Goal: Information Seeking & Learning: Learn about a topic

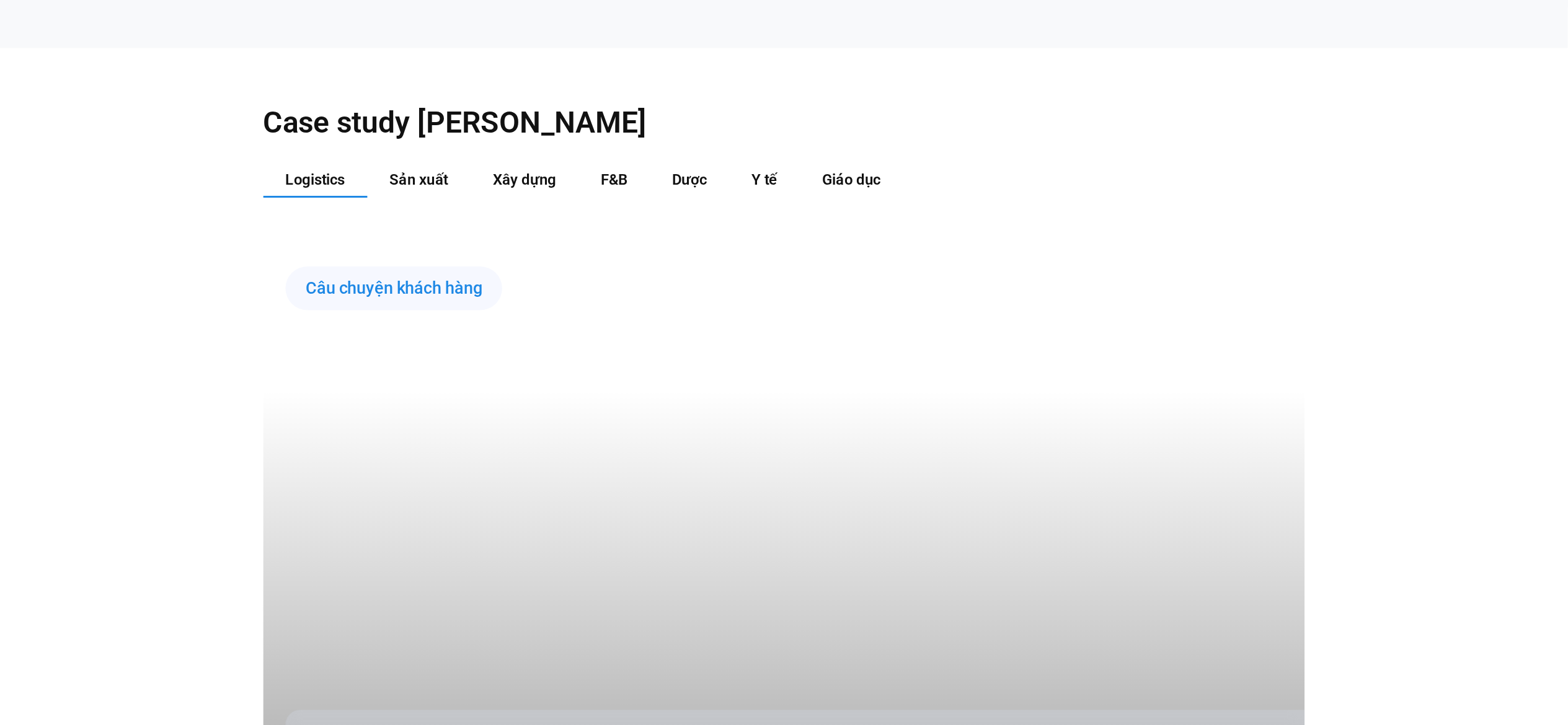
scroll to position [1405, 0]
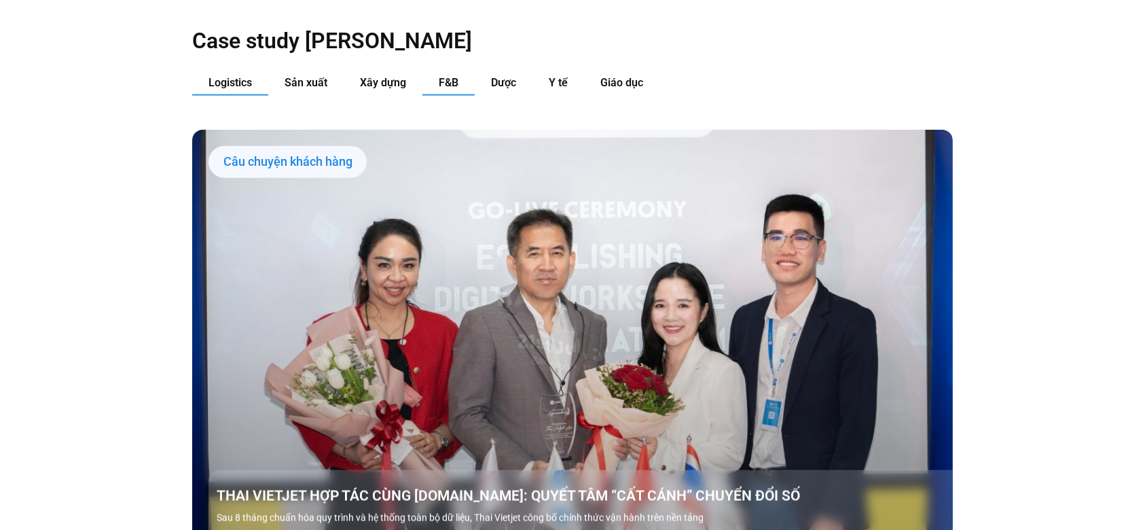
click at [439, 76] on span "F&B" at bounding box center [449, 82] width 20 height 13
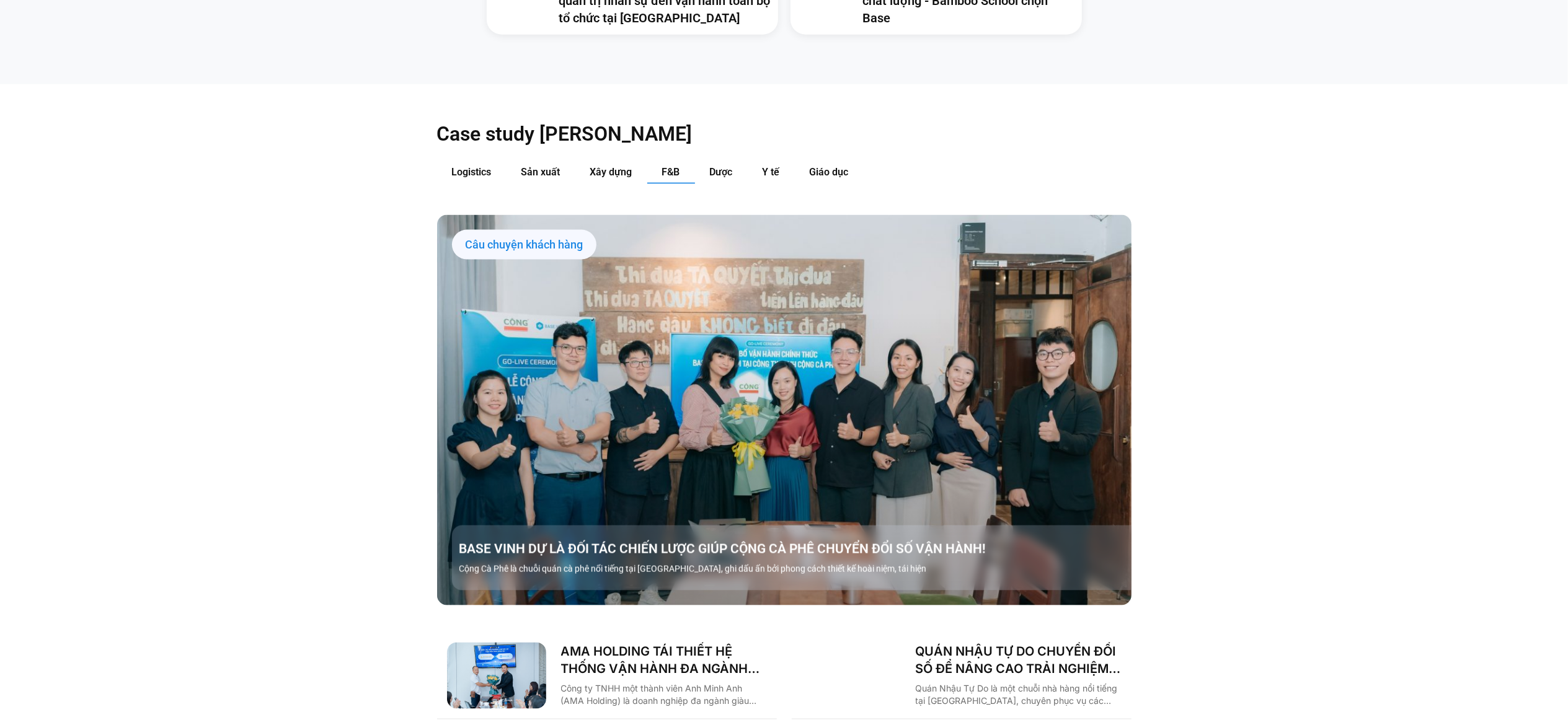
scroll to position [1653, 0]
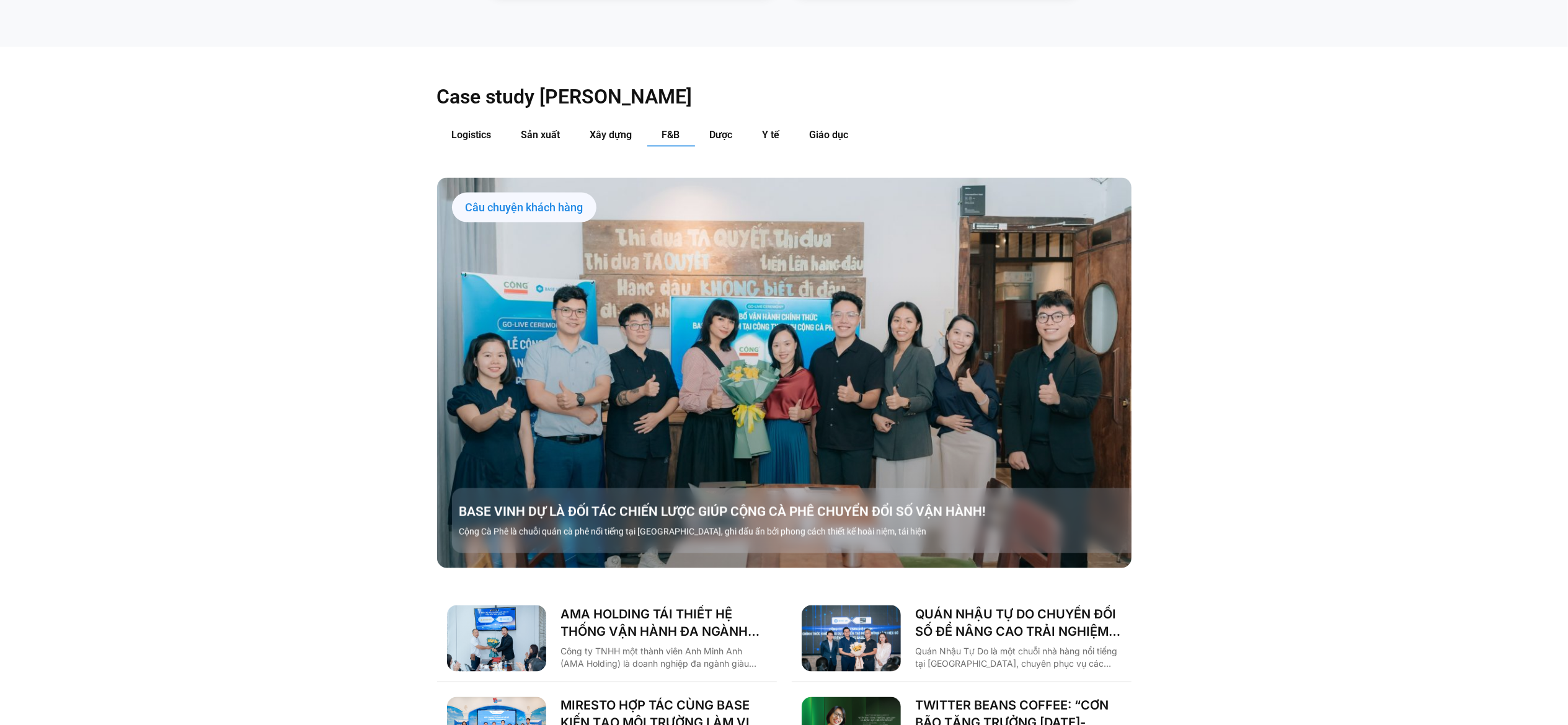
click at [1045, 331] on div "Case study theo Ngành Logistics Sản xuất Xây dựng F&B Dược Y tế Giáo dục Câu ch…" at bounding box center [784, 432] width 1568 height 769
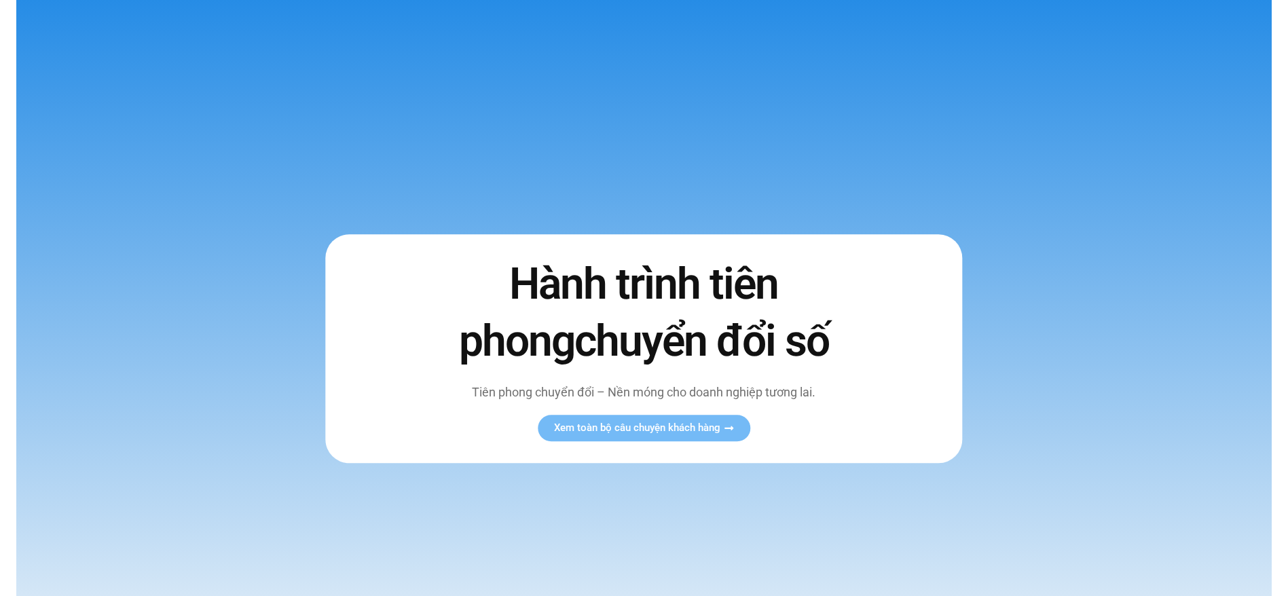
scroll to position [0, 0]
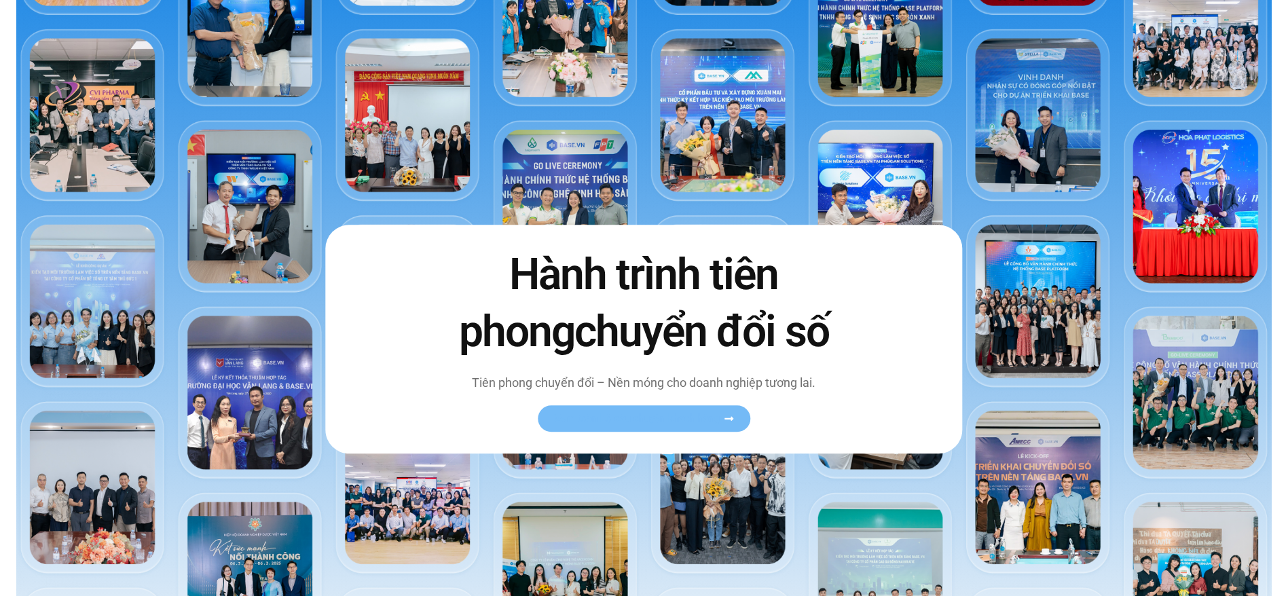
click at [714, 420] on span "Xem toàn bộ câu chuyện khách hàng" at bounding box center [637, 418] width 166 height 10
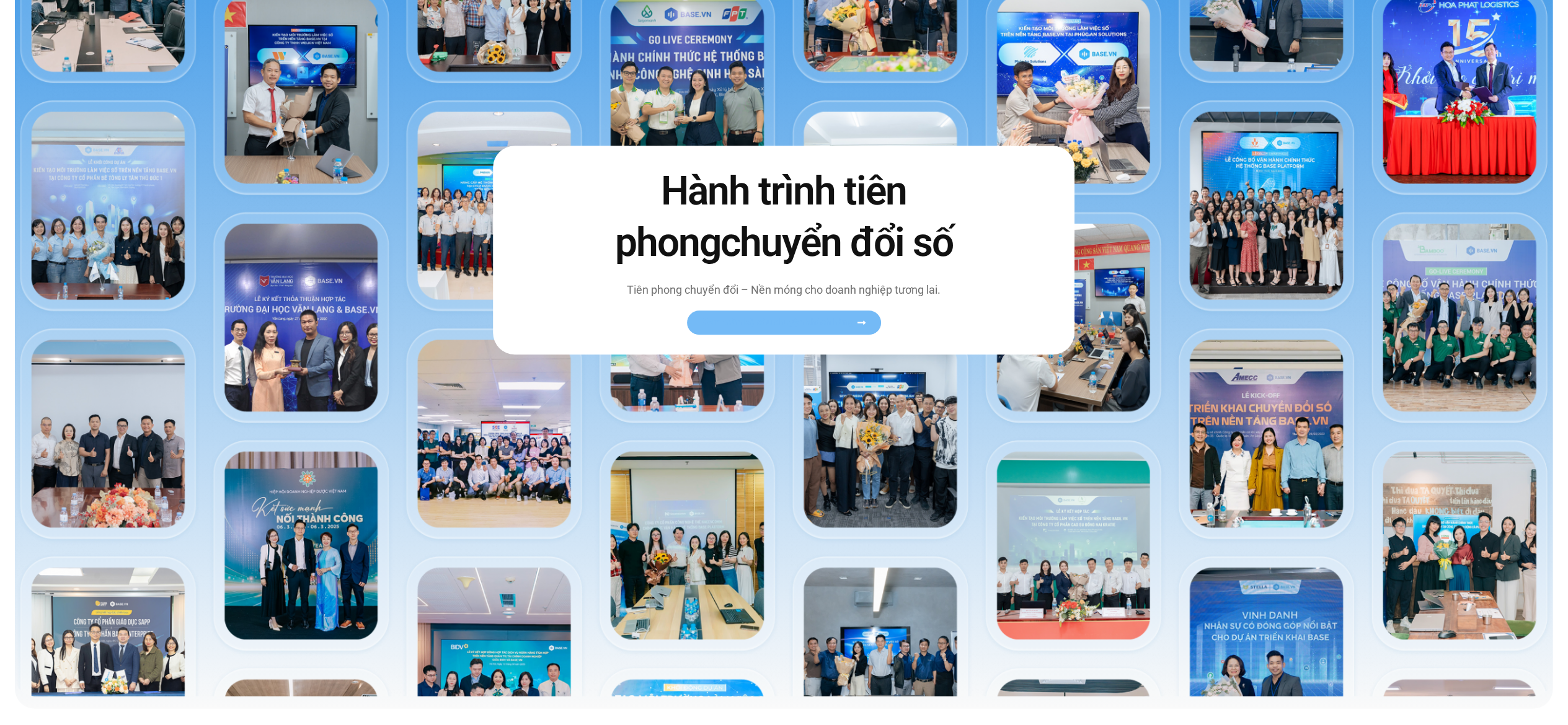
click at [755, 318] on span "Xem toàn bộ câu chuyện khách hàng" at bounding box center [778, 322] width 152 height 9
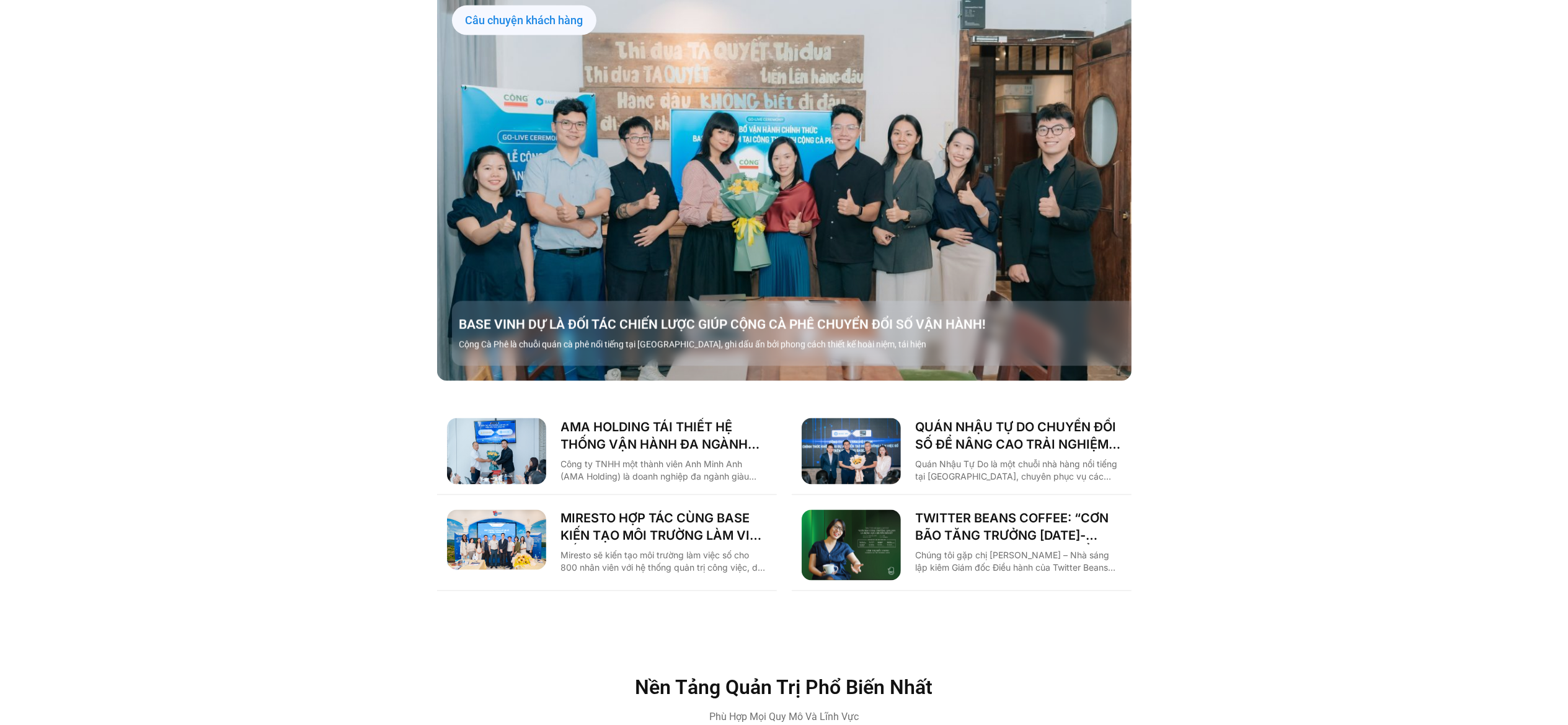
scroll to position [1590, 0]
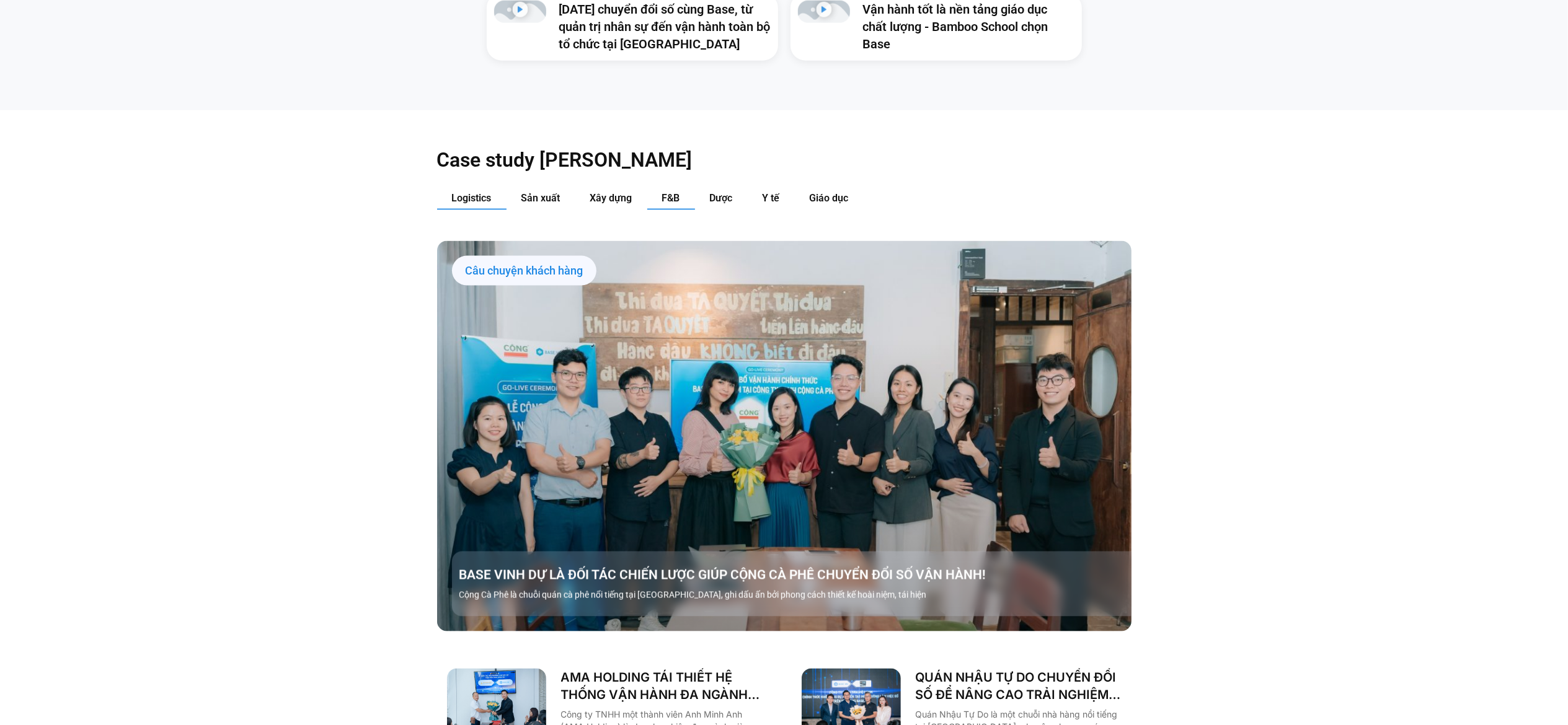
click at [468, 187] on button "Logistics" at bounding box center [472, 198] width 69 height 23
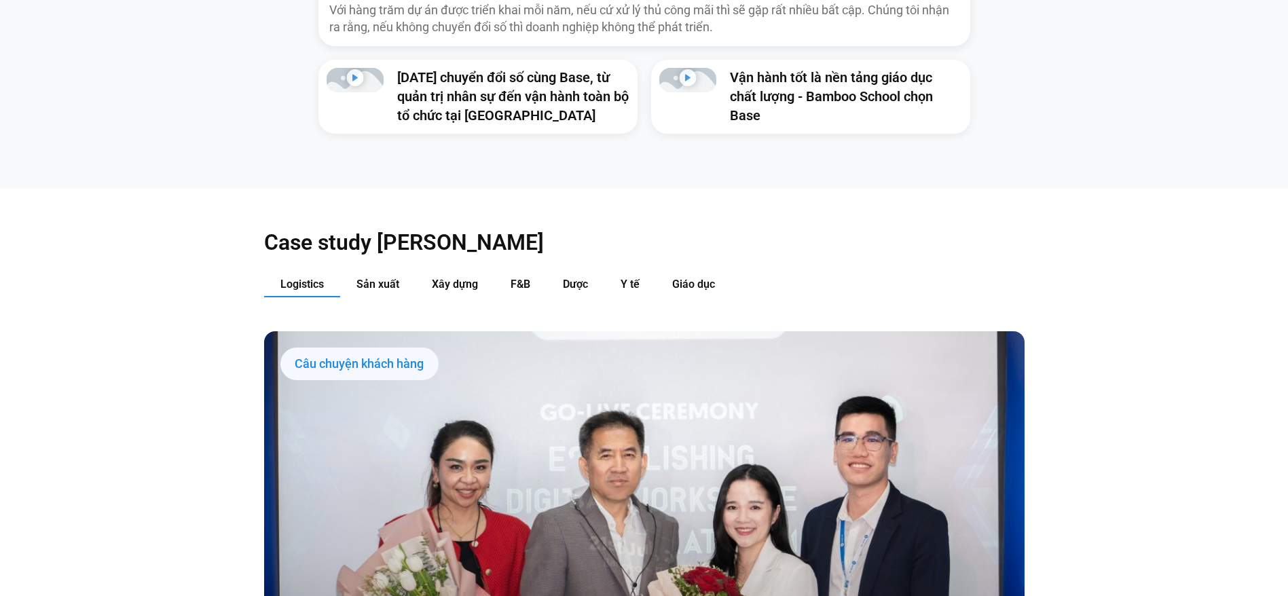
scroll to position [1630, 0]
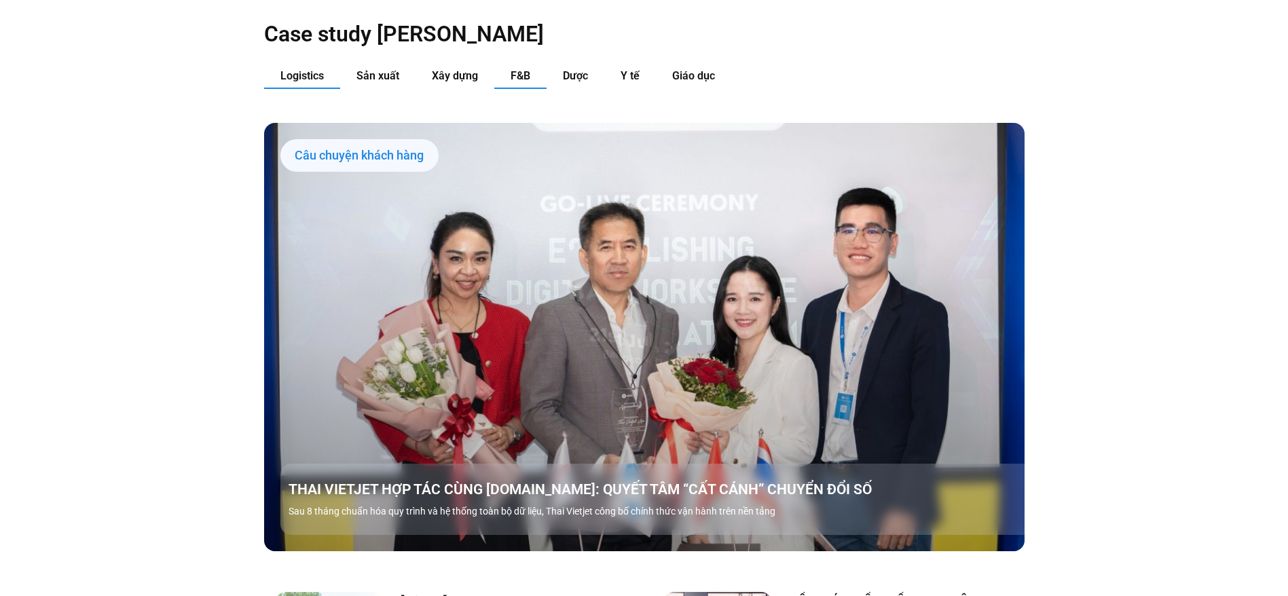
click at [505, 64] on button "F&B" at bounding box center [520, 76] width 52 height 25
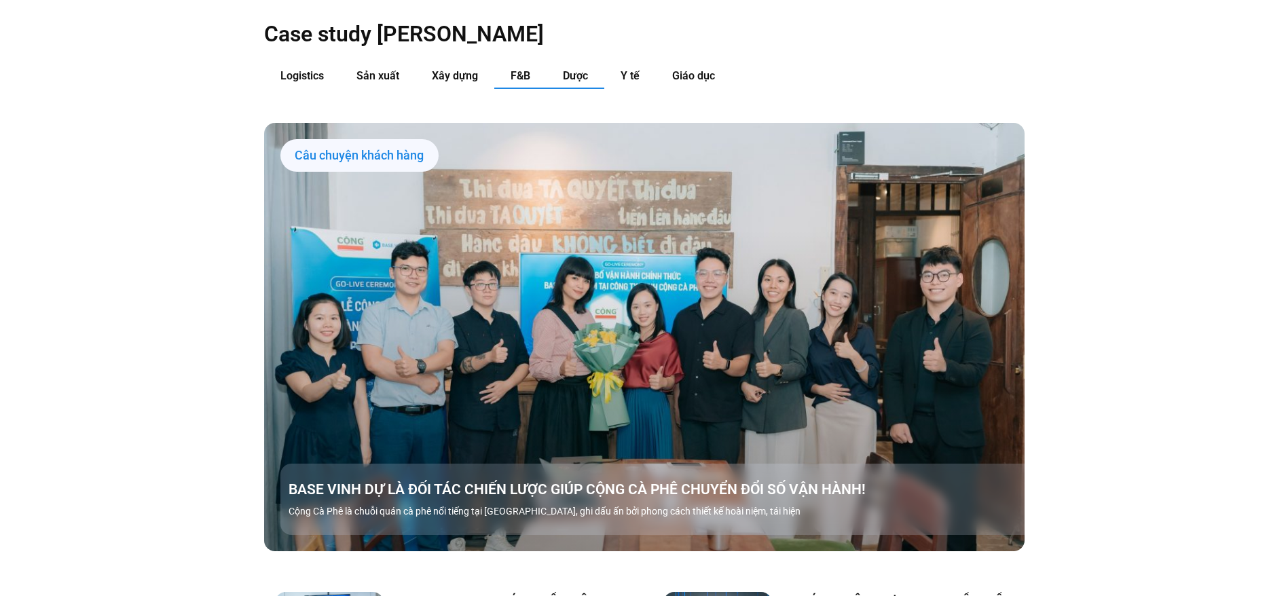
click at [588, 69] on span "Dược" at bounding box center [575, 75] width 25 height 13
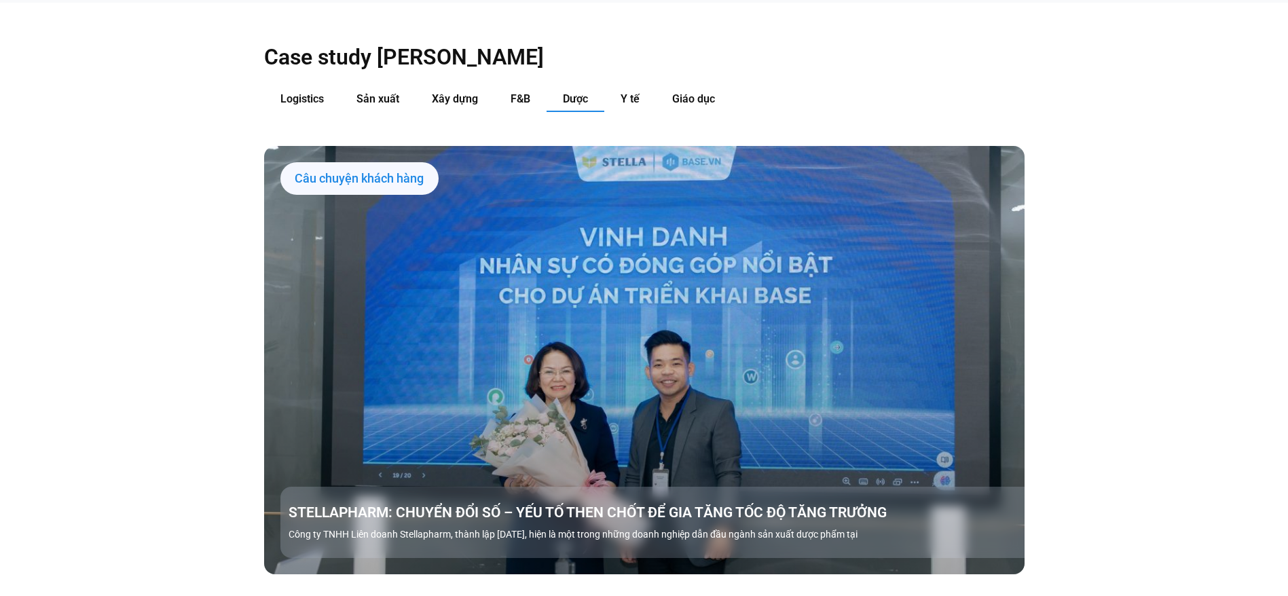
scroll to position [1509, 0]
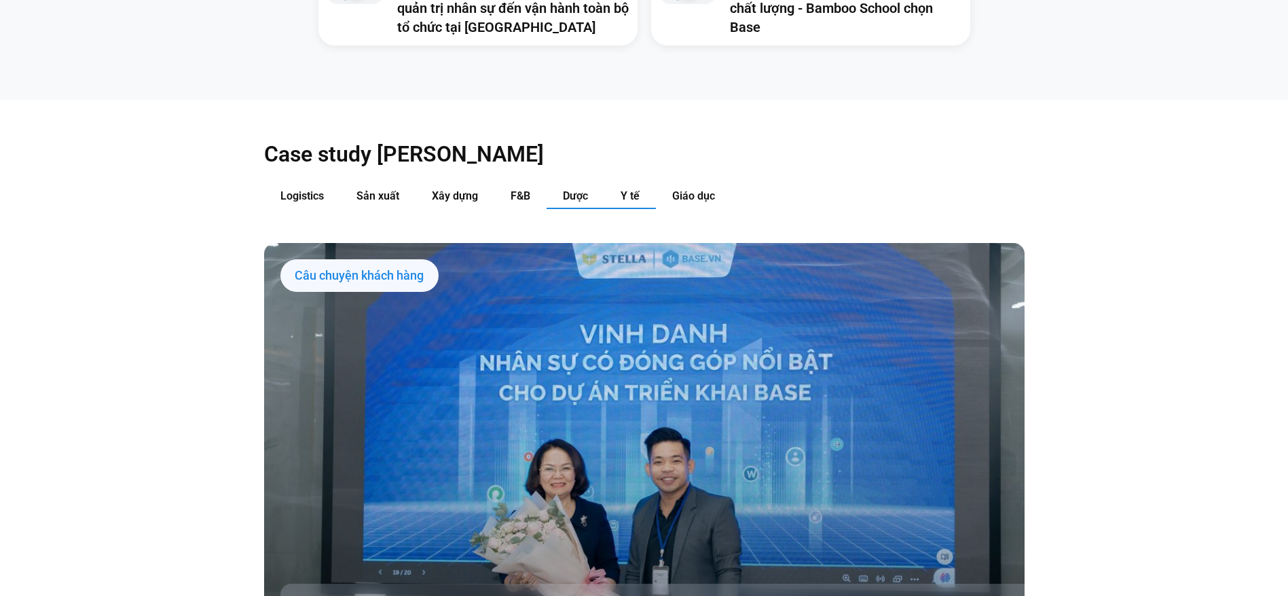
click at [652, 184] on button "Y tế" at bounding box center [630, 196] width 52 height 25
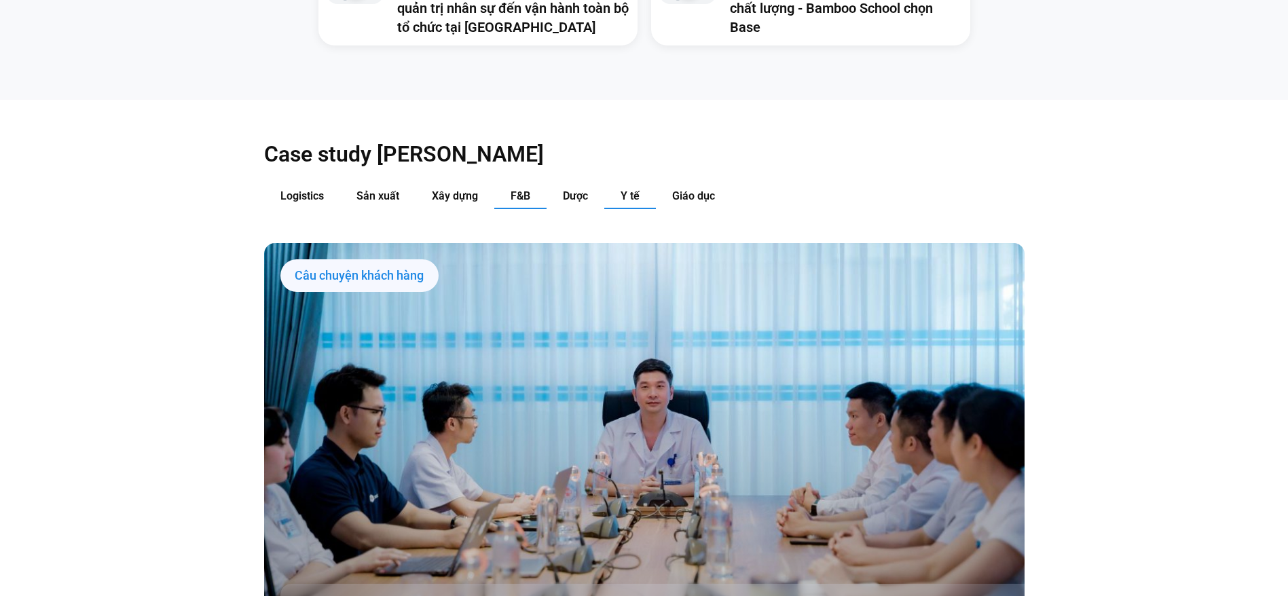
click at [534, 184] on button "F&B" at bounding box center [520, 196] width 52 height 25
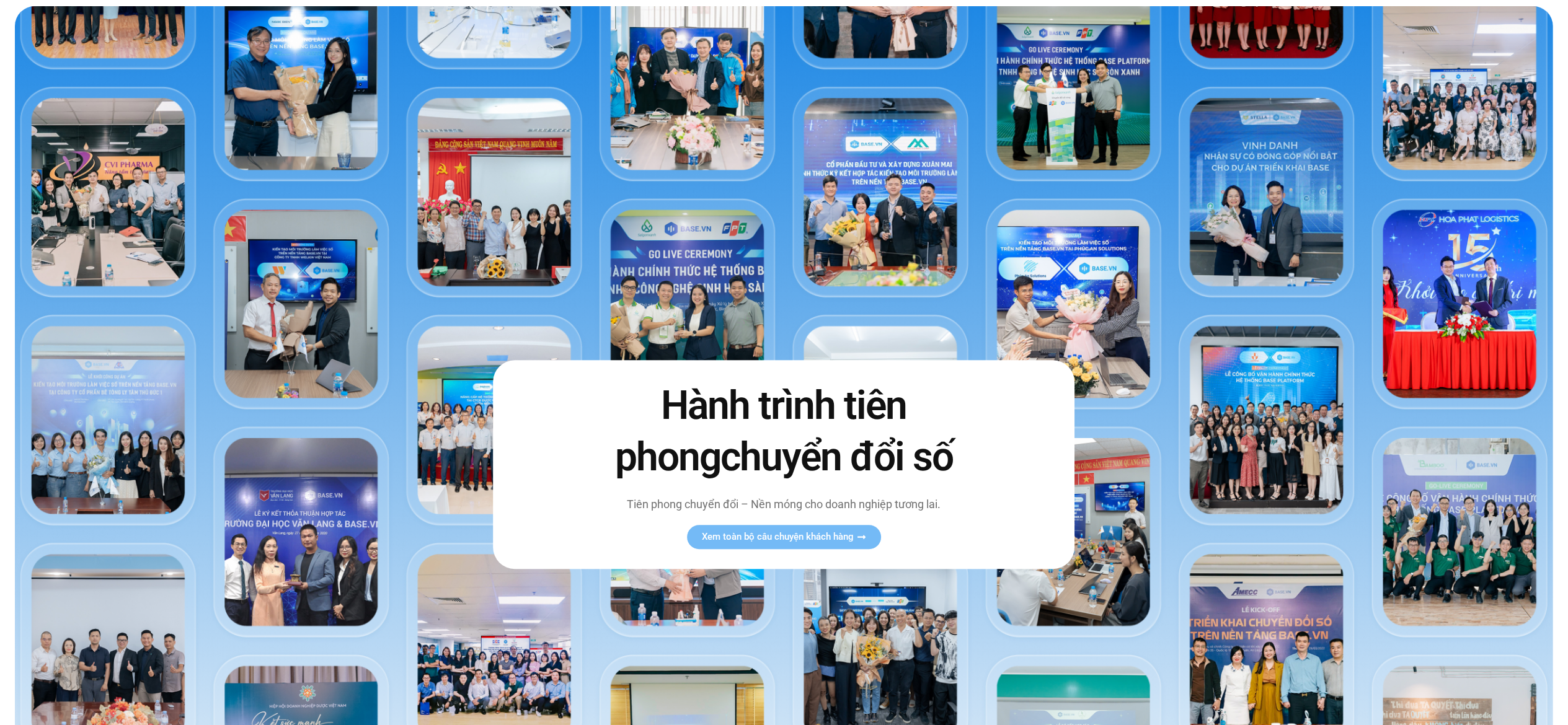
scroll to position [0, 0]
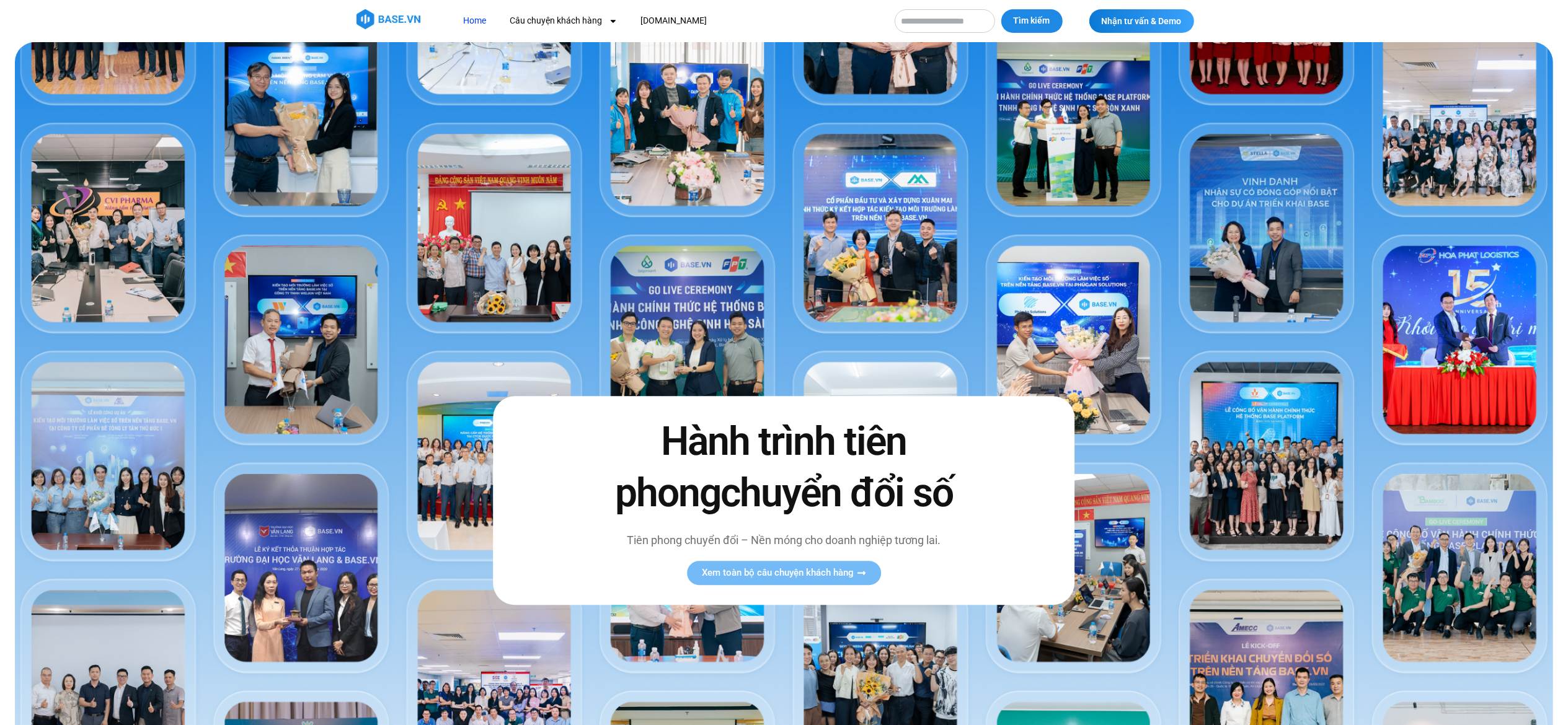
click at [934, 25] on input "Tìm kiếm" at bounding box center [945, 21] width 100 height 24
type input "*"
type input "**********"
click at [1002, 9] on button "Tìm kiếm" at bounding box center [1032, 21] width 61 height 24
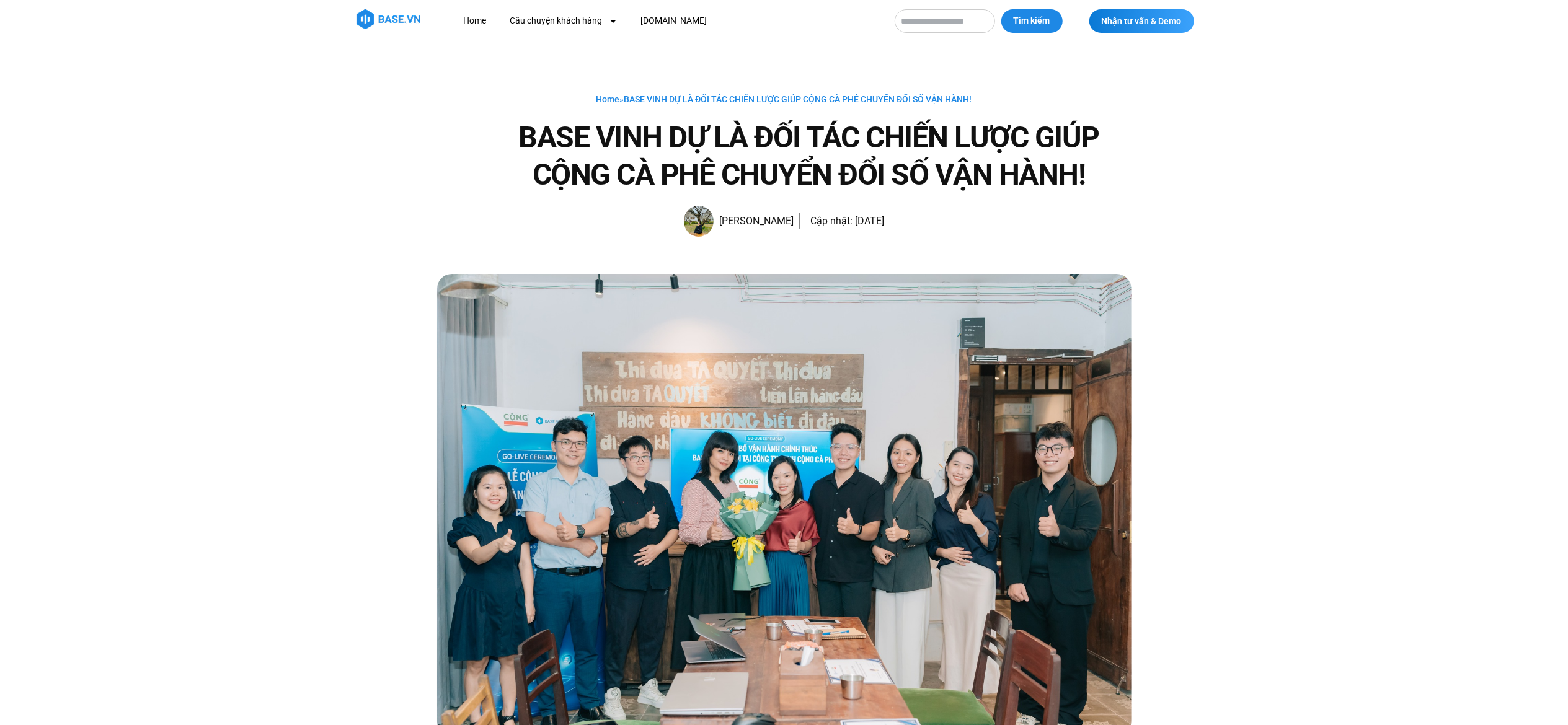
scroll to position [46, 0]
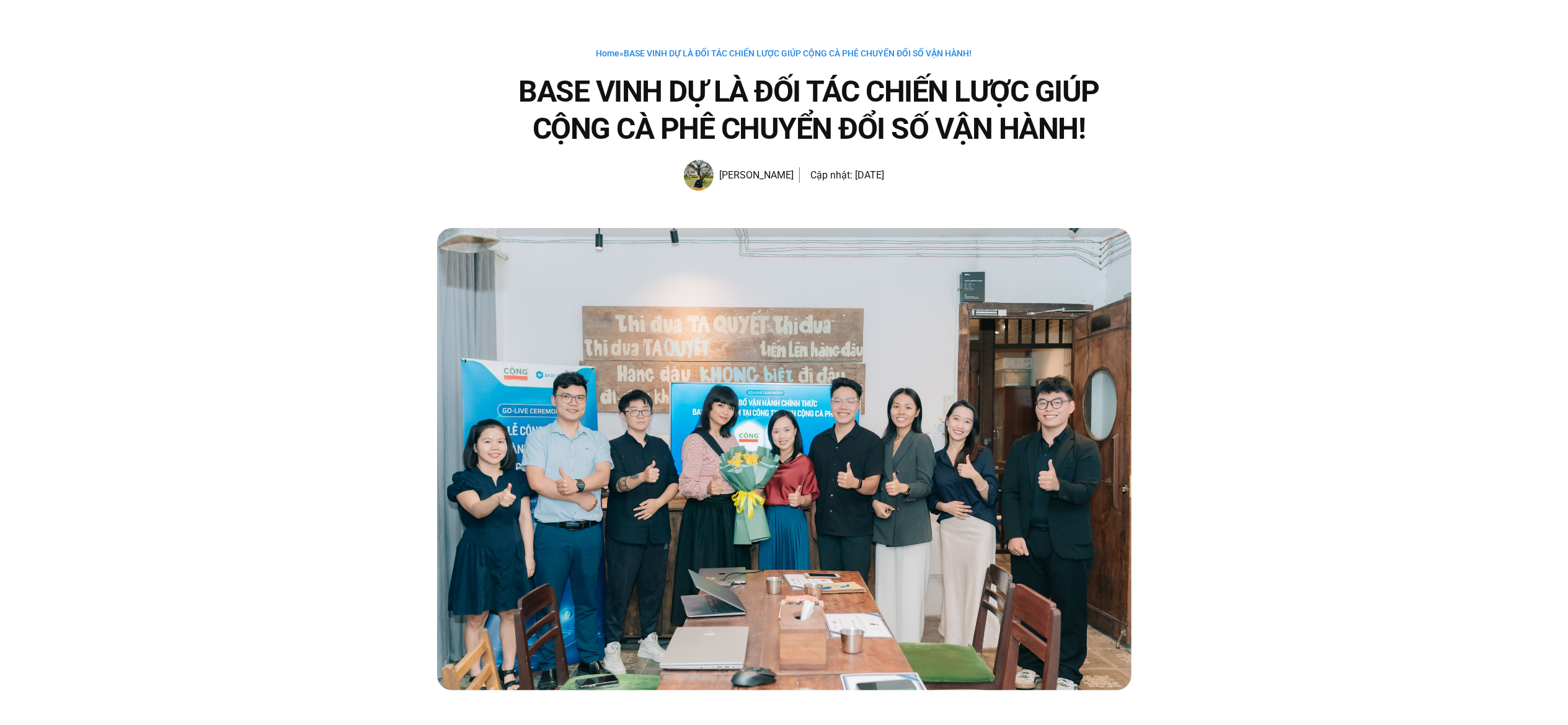
click at [1526, 203] on div "Home » BASE VINH DỰ LÀ ĐỐI TÁC CHIẾN LƯỢC GIÚP CỘNG CÀ PHÊ CHUYỂN ĐỔI SỐ VẬN HÀ…" at bounding box center [784, 112] width 1568 height 232
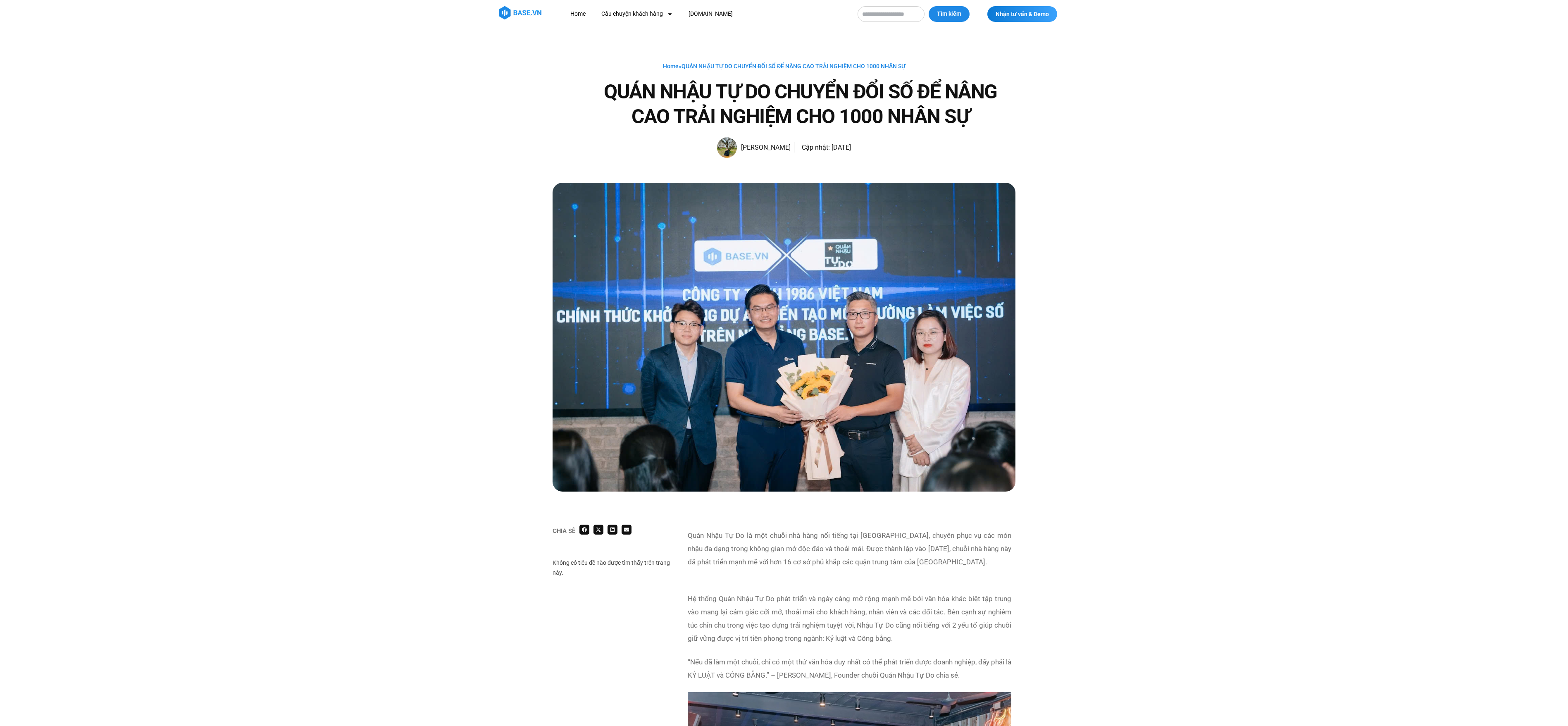
click at [1045, 159] on div "Home » QUÁN NHẬU TỰ DO CHUYỂN ĐỔI SỐ ĐỂ NÂNG CAO TRẢI NGHIỆM CHO 1000 NHÂN SỰ Q…" at bounding box center [784, 105] width 1568 height 155
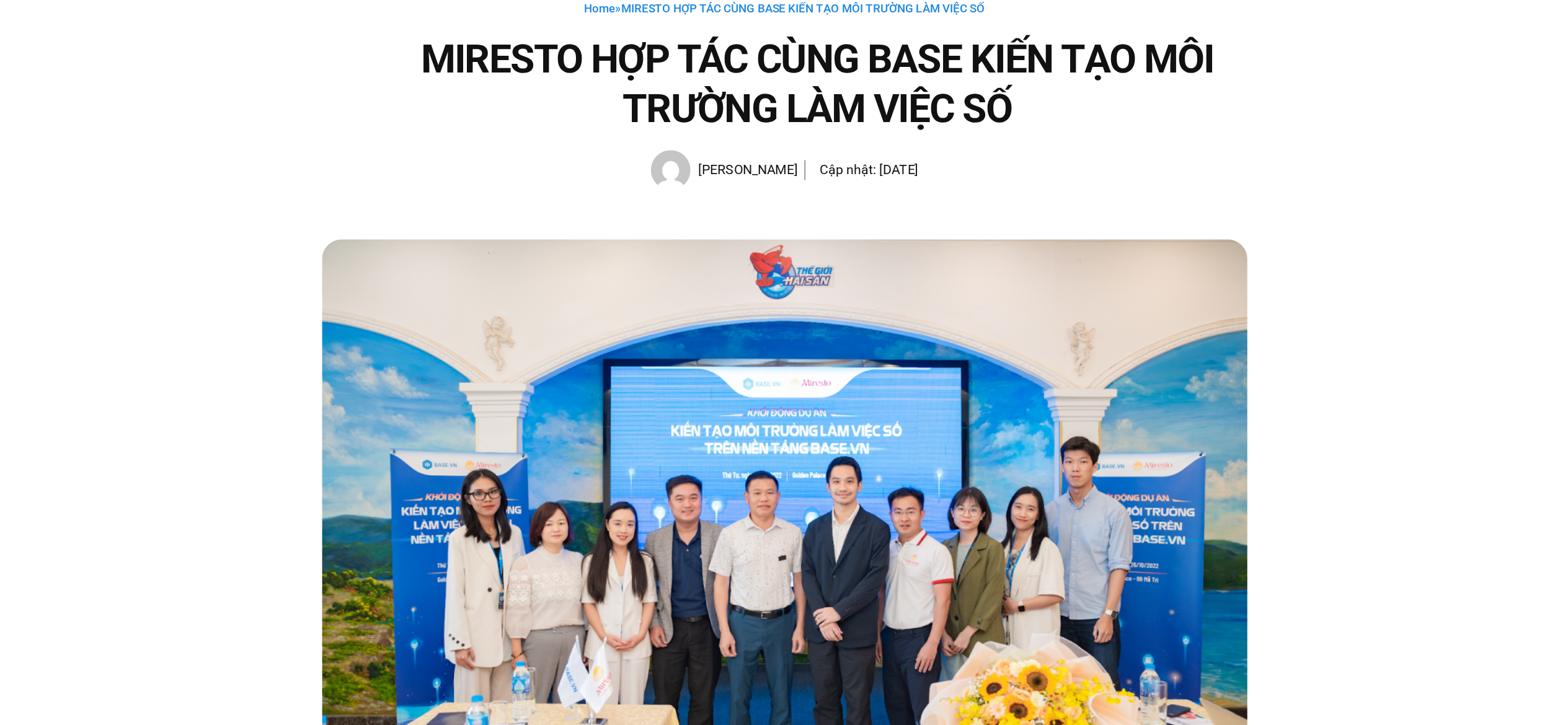
scroll to position [93, 0]
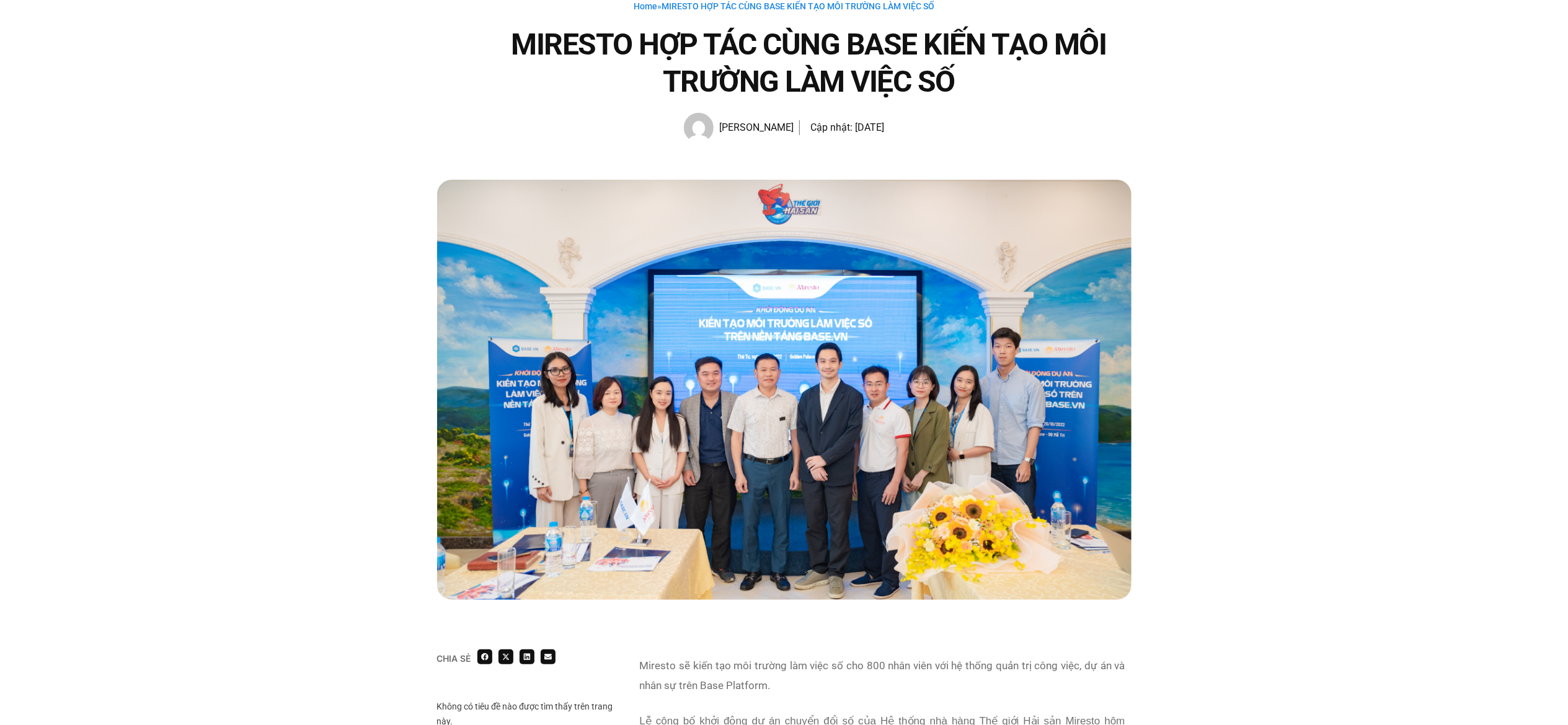
drag, startPoint x: 1110, startPoint y: 261, endPoint x: 1479, endPoint y: 349, distance: 379.3
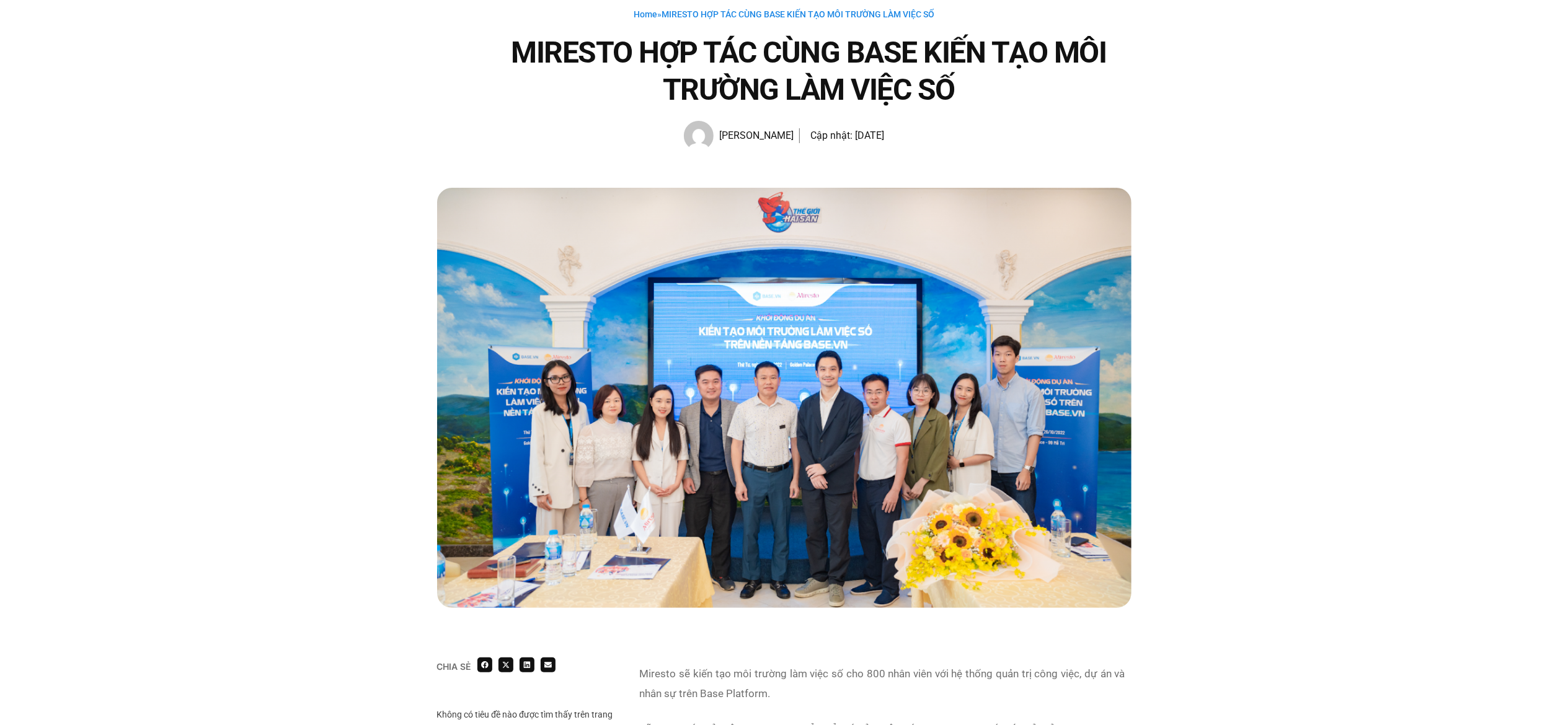
scroll to position [47, 0]
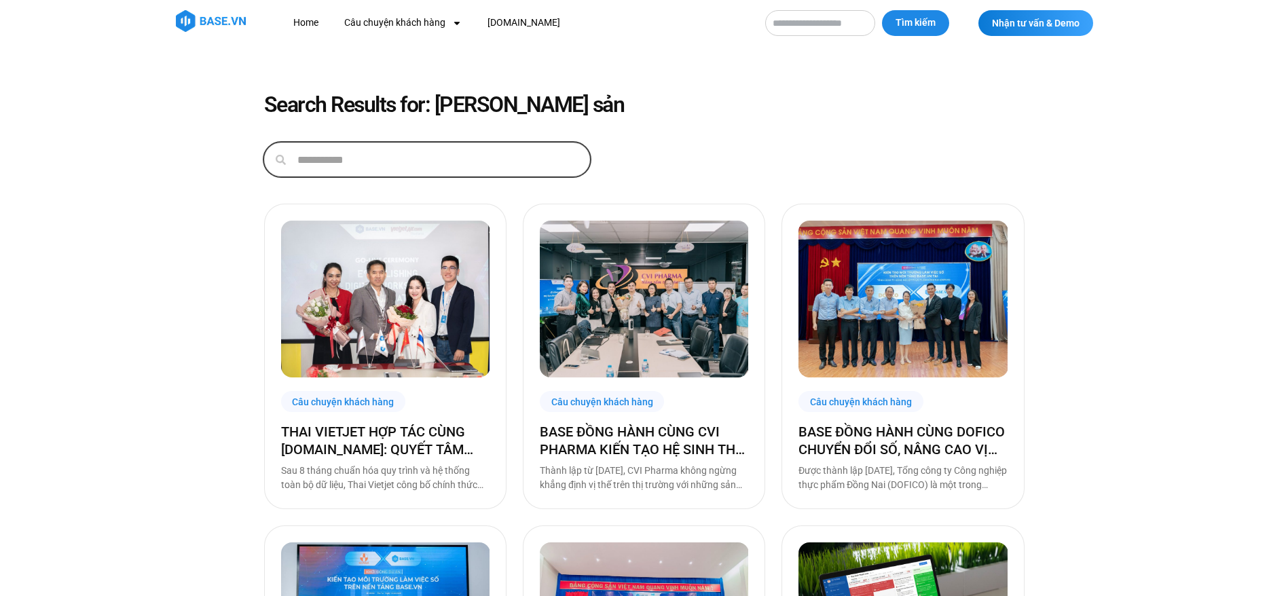
click at [540, 171] on input "**********" at bounding box center [437, 159] width 303 height 33
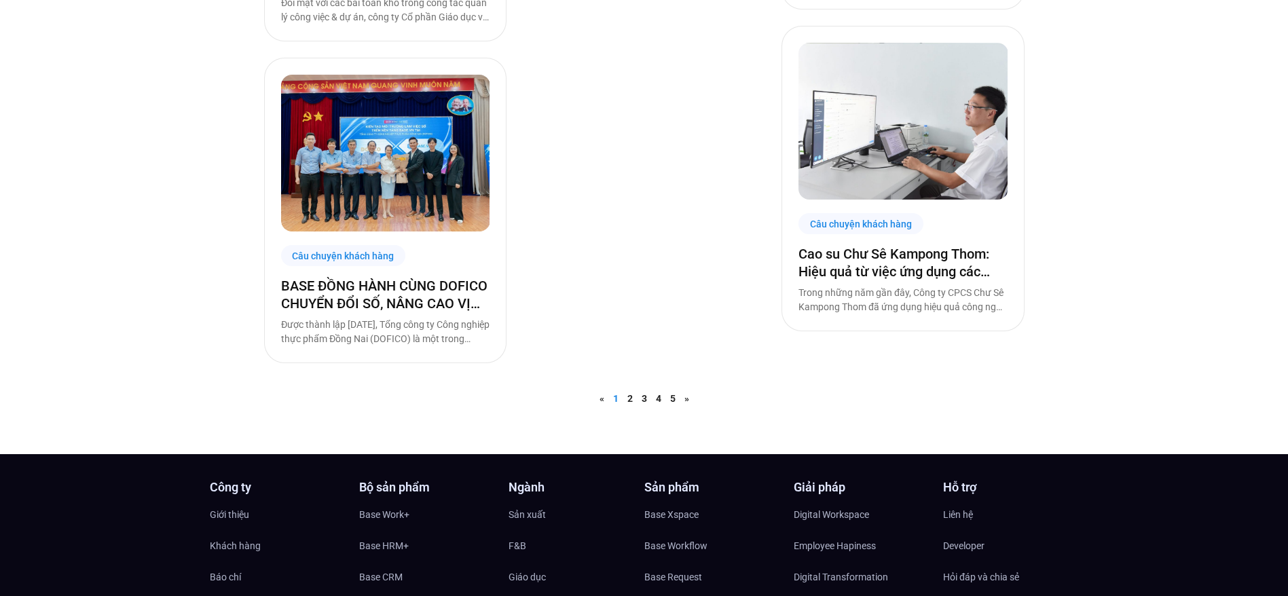
scroll to position [1110, 0]
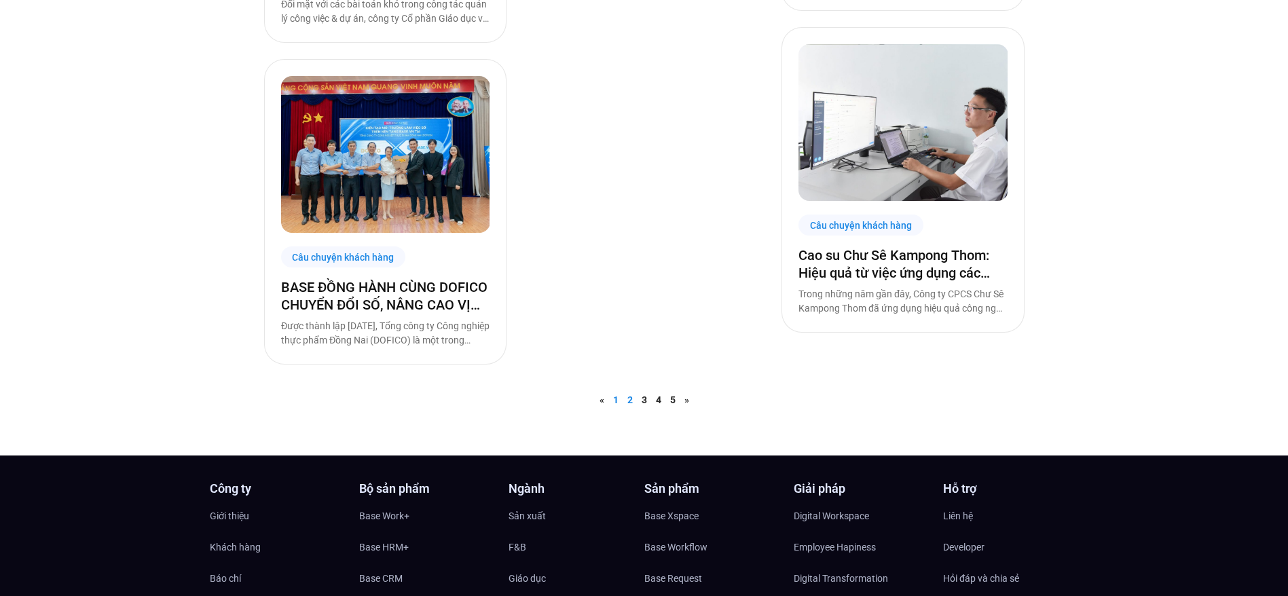
click at [629, 394] on link "Trang 2" at bounding box center [629, 399] width 5 height 11
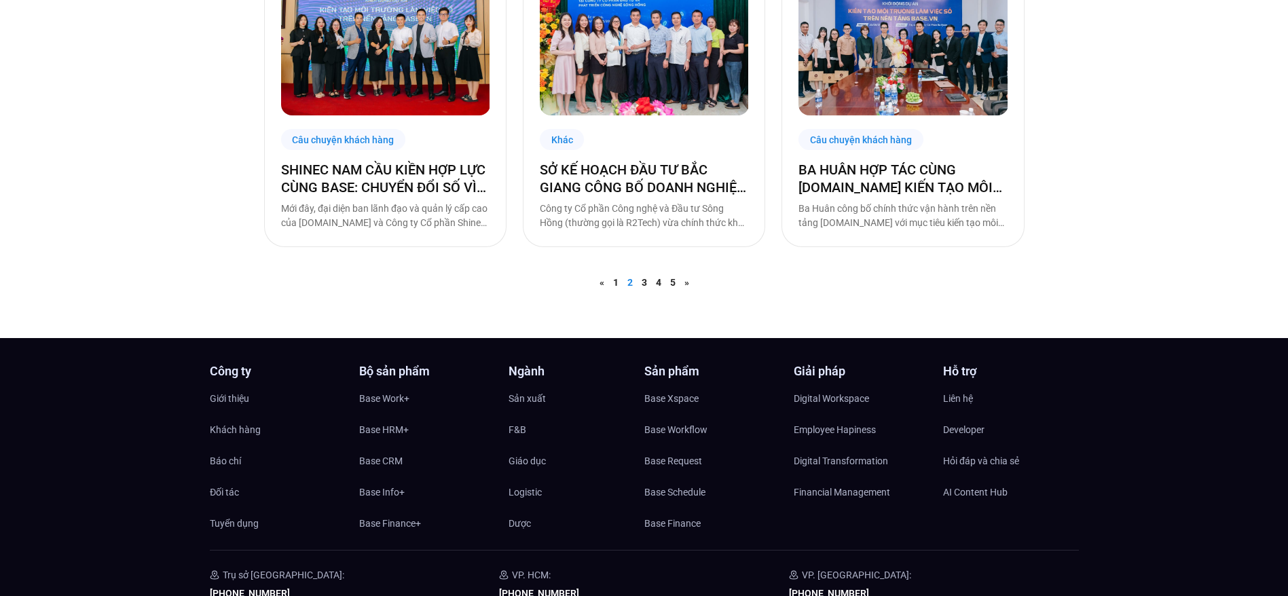
scroll to position [1259, 0]
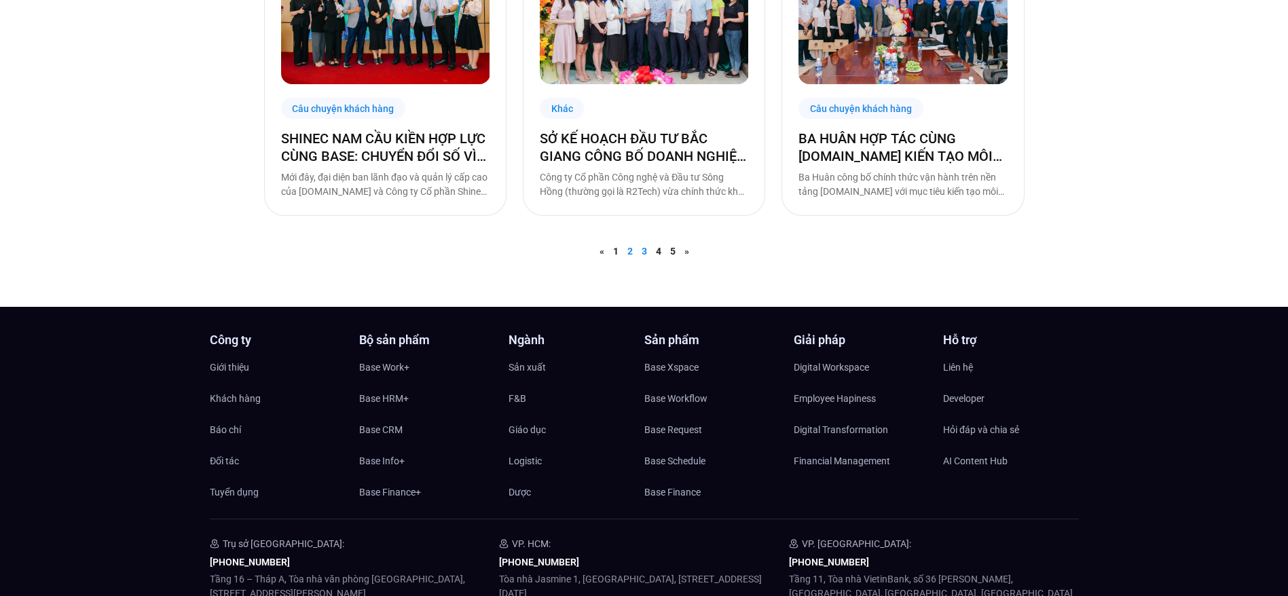
click at [643, 251] on link "Trang 3" at bounding box center [644, 251] width 5 height 11
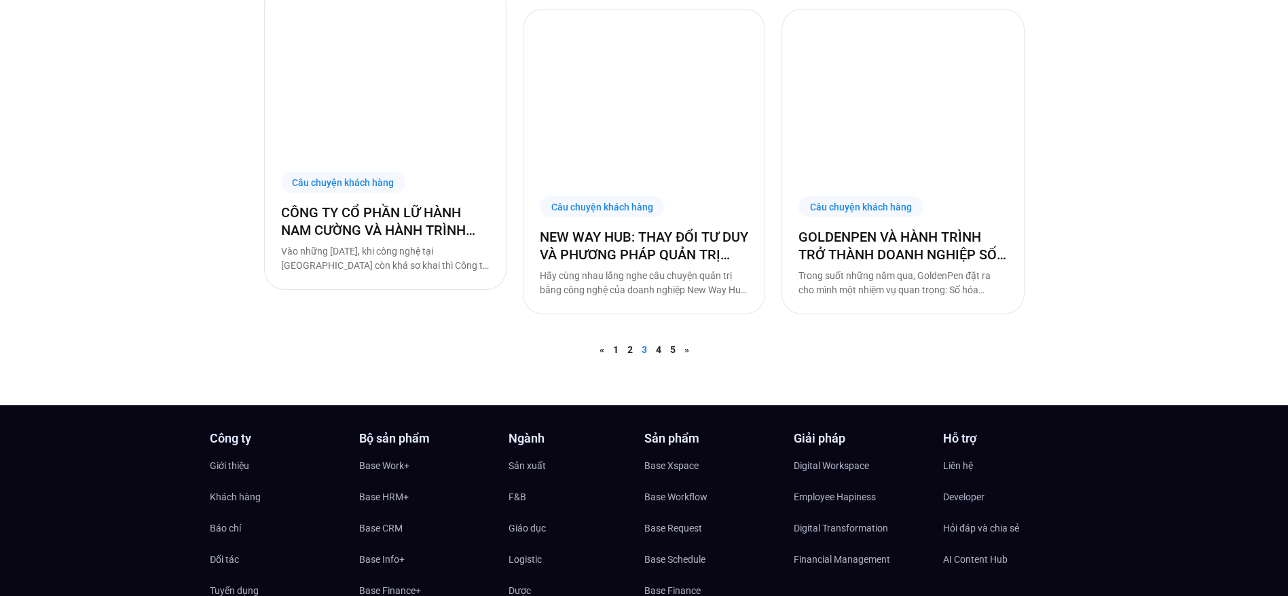
scroll to position [1159, 0]
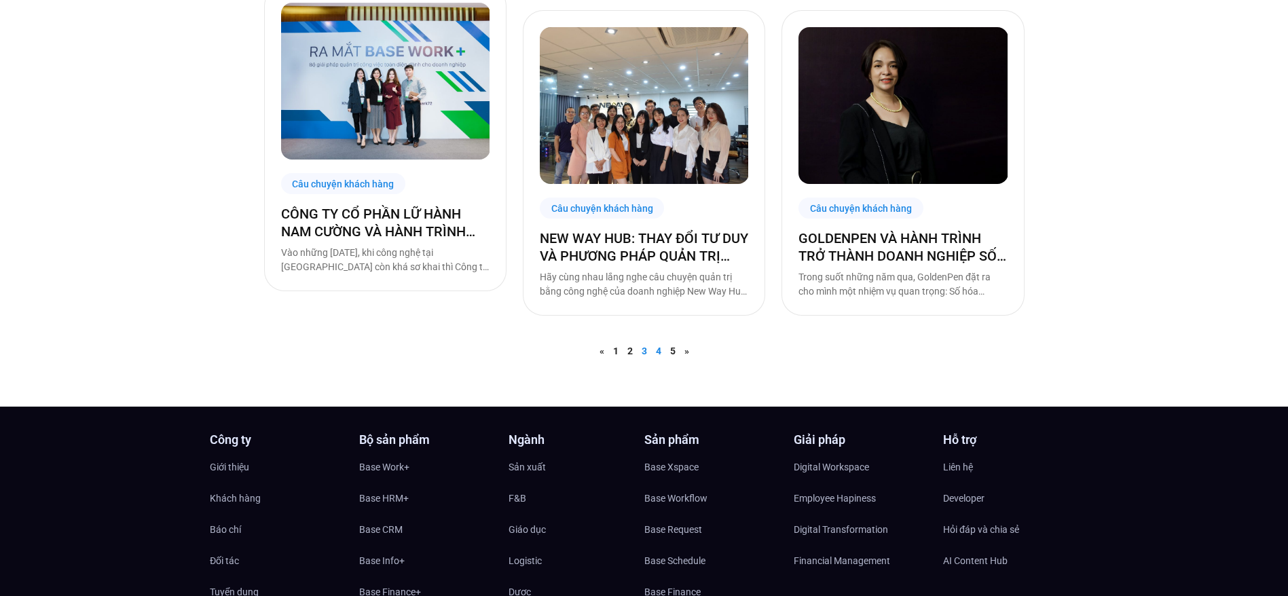
click at [659, 352] on link "Trang 4" at bounding box center [658, 351] width 5 height 11
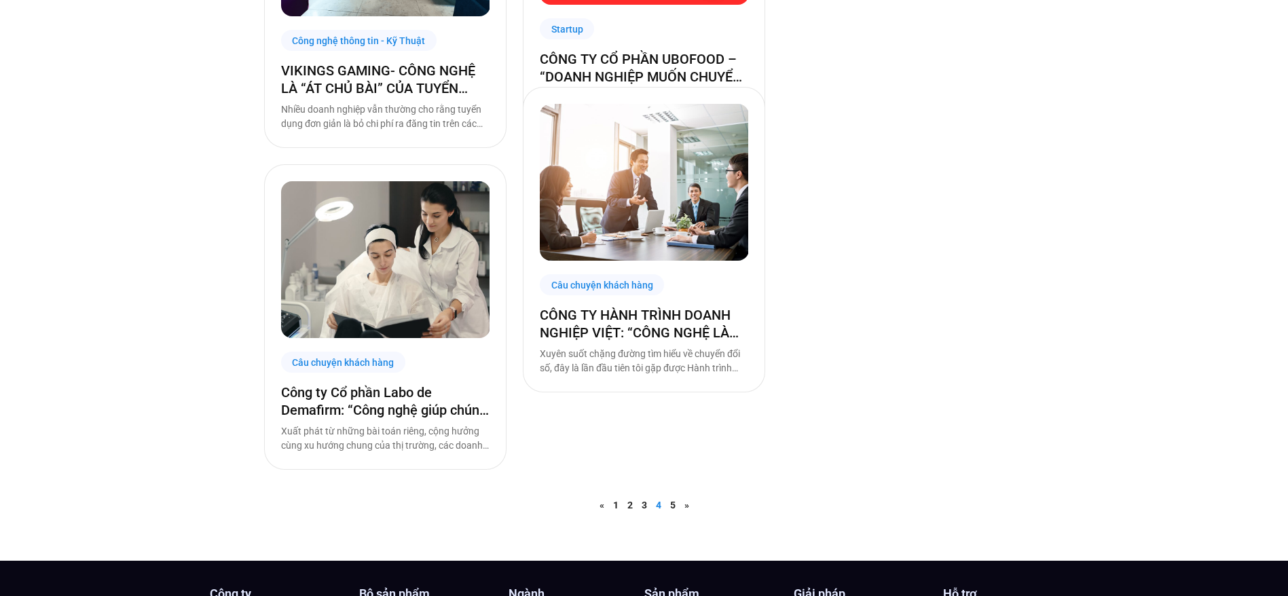
scroll to position [1041, 0]
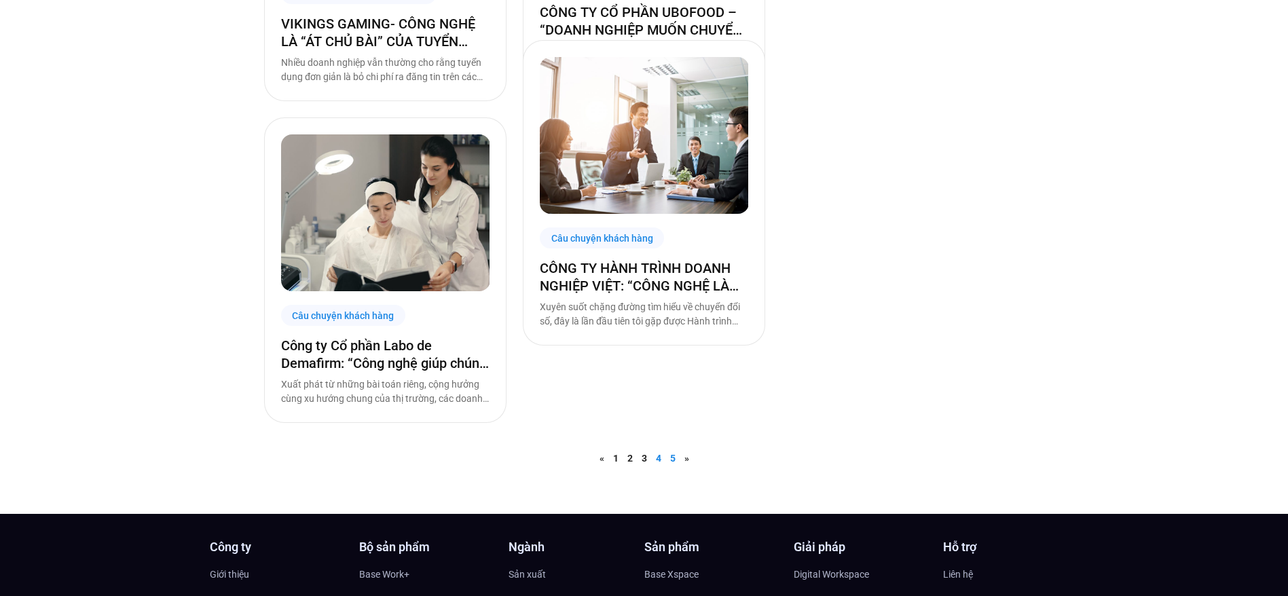
click at [675, 456] on link "Trang 5" at bounding box center [672, 458] width 5 height 11
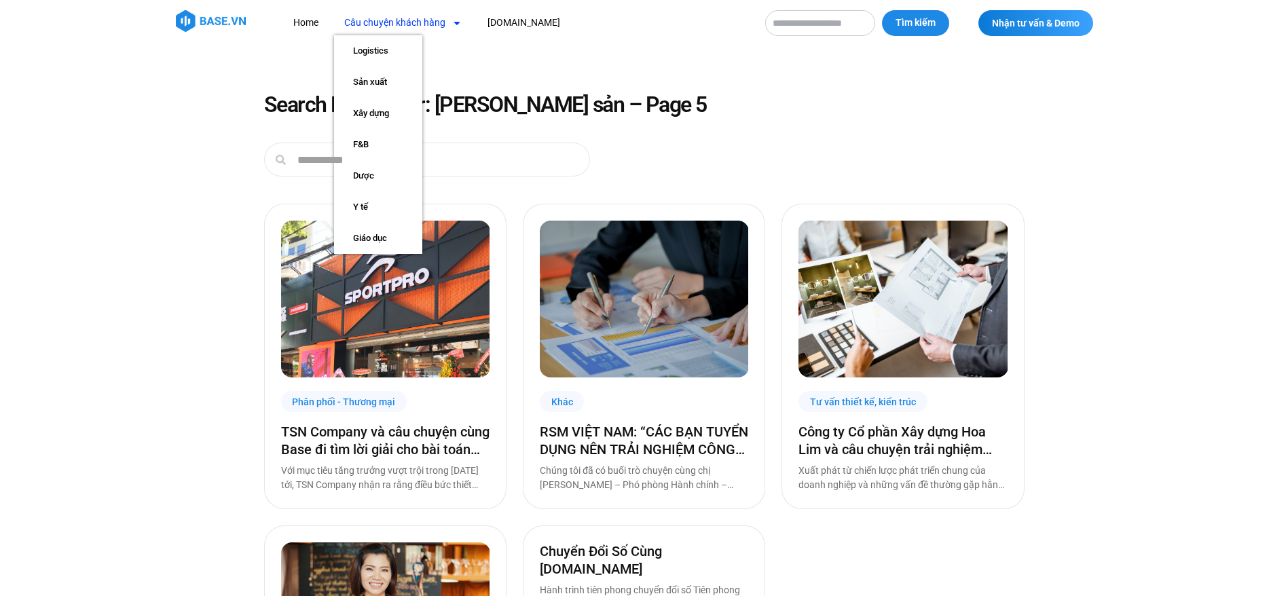
click at [449, 33] on span "Menu" at bounding box center [453, 23] width 16 height 23
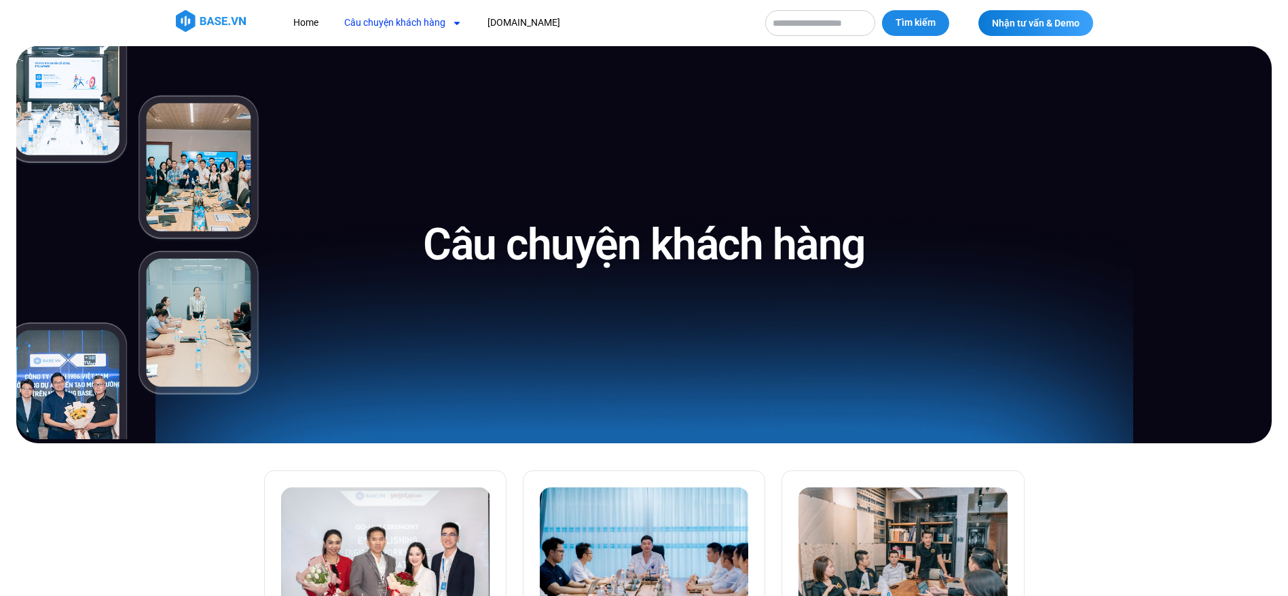
click at [428, 24] on link "Câu chuyện khách hàng" at bounding box center [403, 22] width 138 height 25
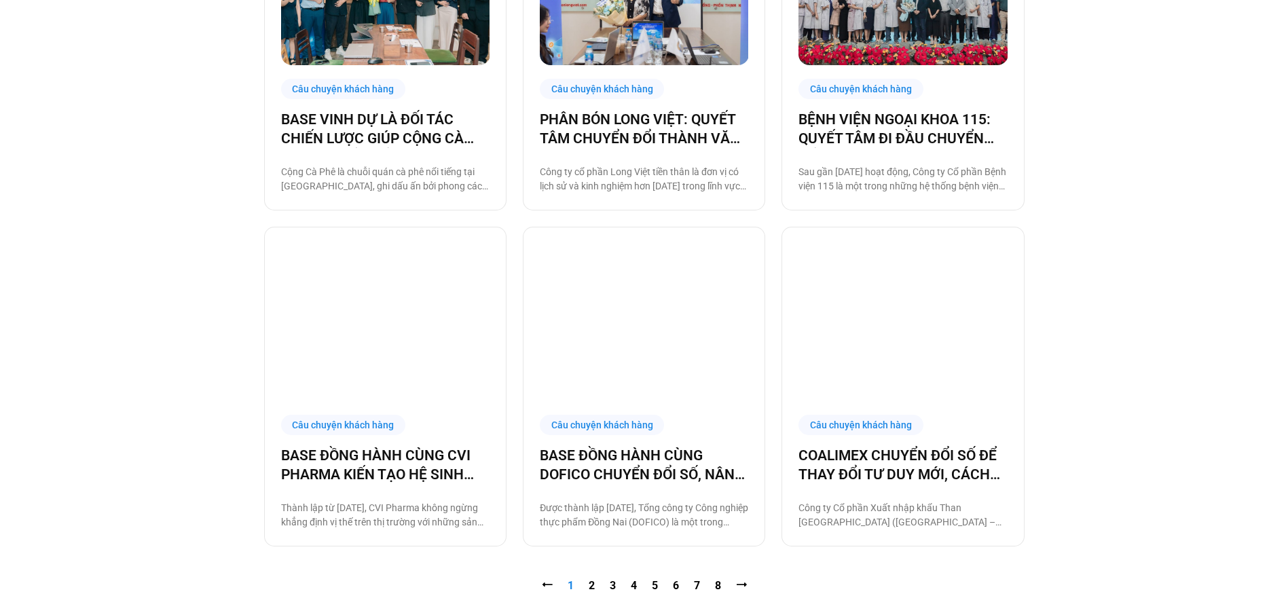
scroll to position [1333, 0]
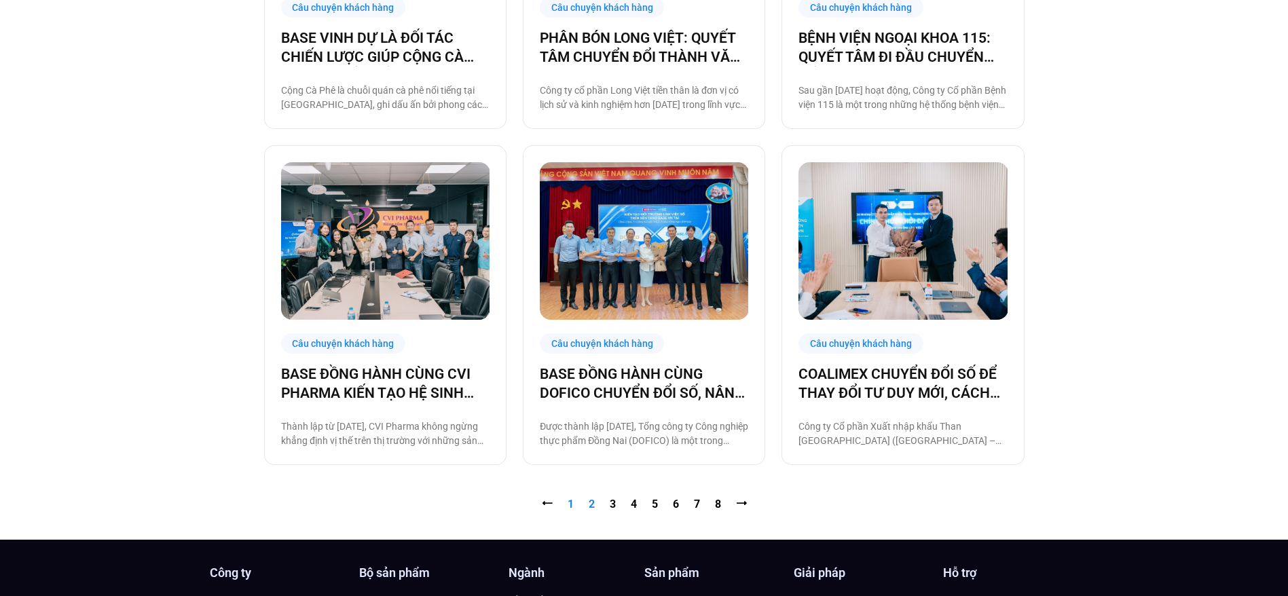
click at [593, 504] on link "Trang 2" at bounding box center [592, 504] width 6 height 13
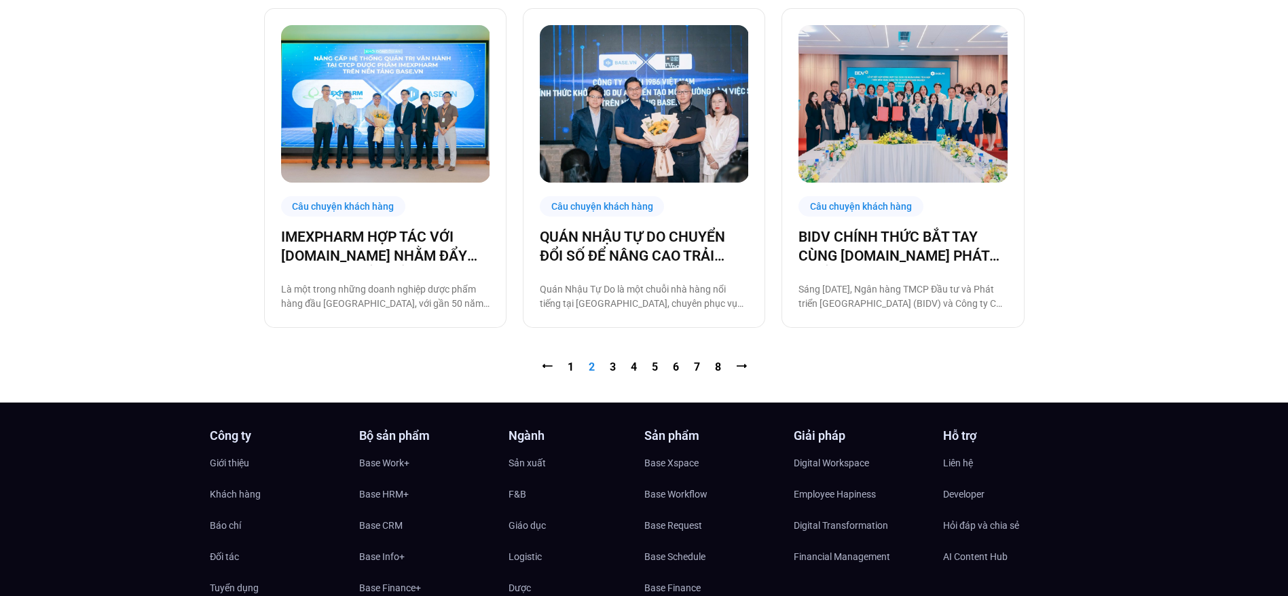
scroll to position [1472, 0]
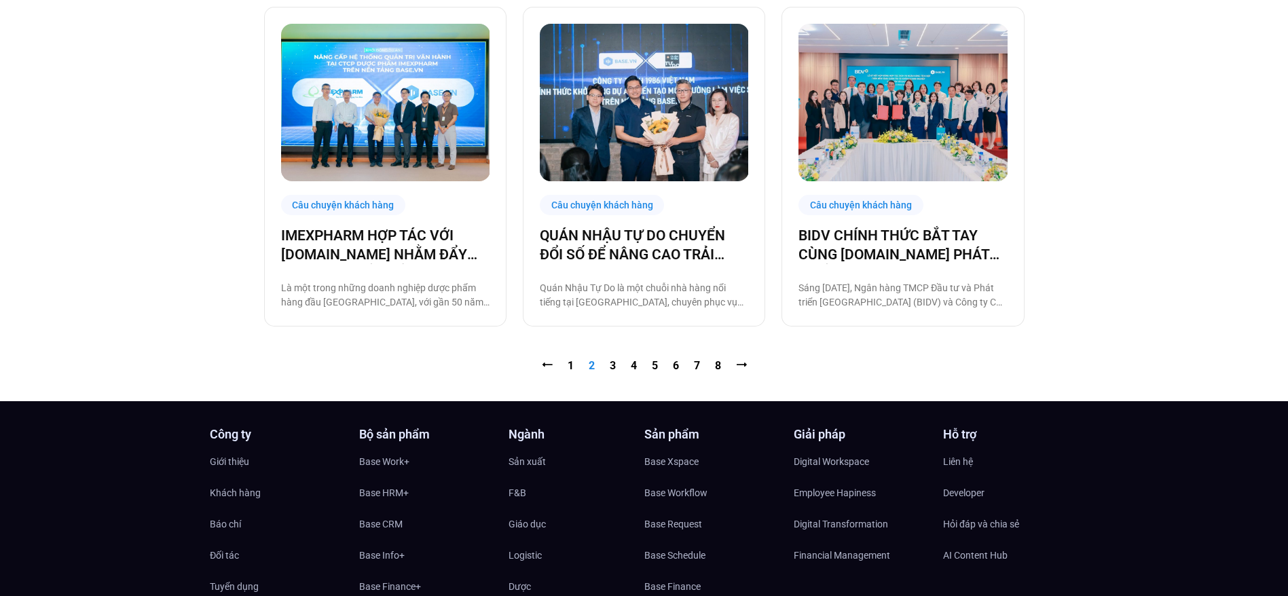
click at [623, 369] on nav "⭠ Trang 1 Trang 2 Trang 3 Trang 4 Trang 5 Trang 6 Trang 7 Trang 8 ⭢" at bounding box center [644, 366] width 760 height 16
click at [610, 359] on link "Trang 3" at bounding box center [613, 365] width 6 height 13
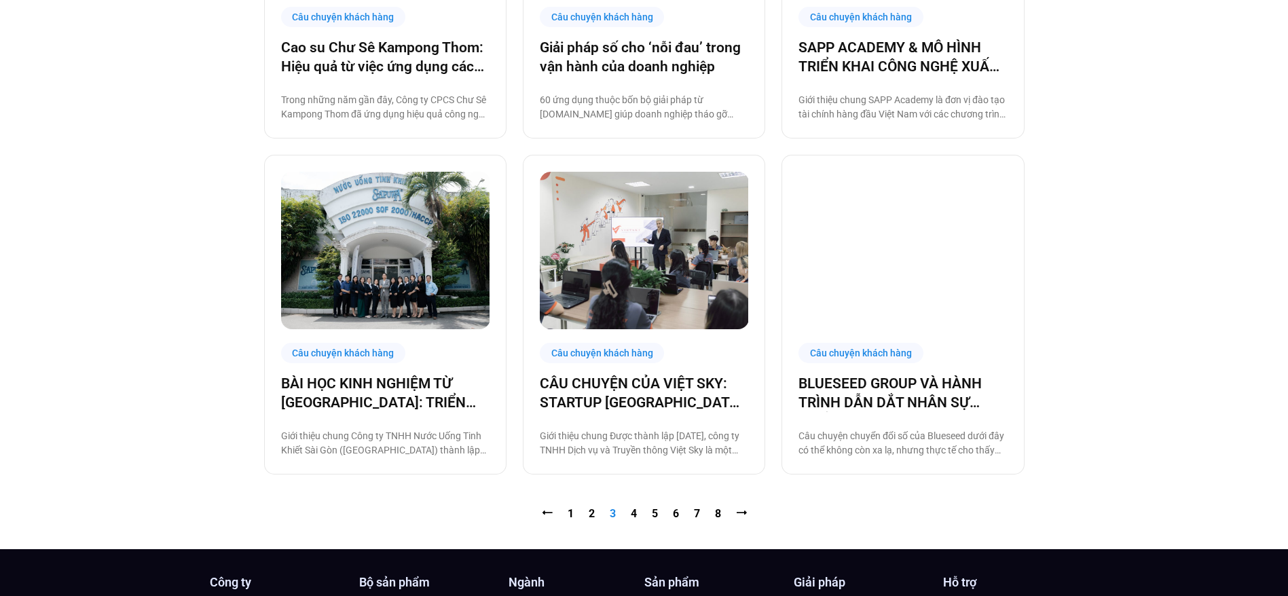
scroll to position [1325, 0]
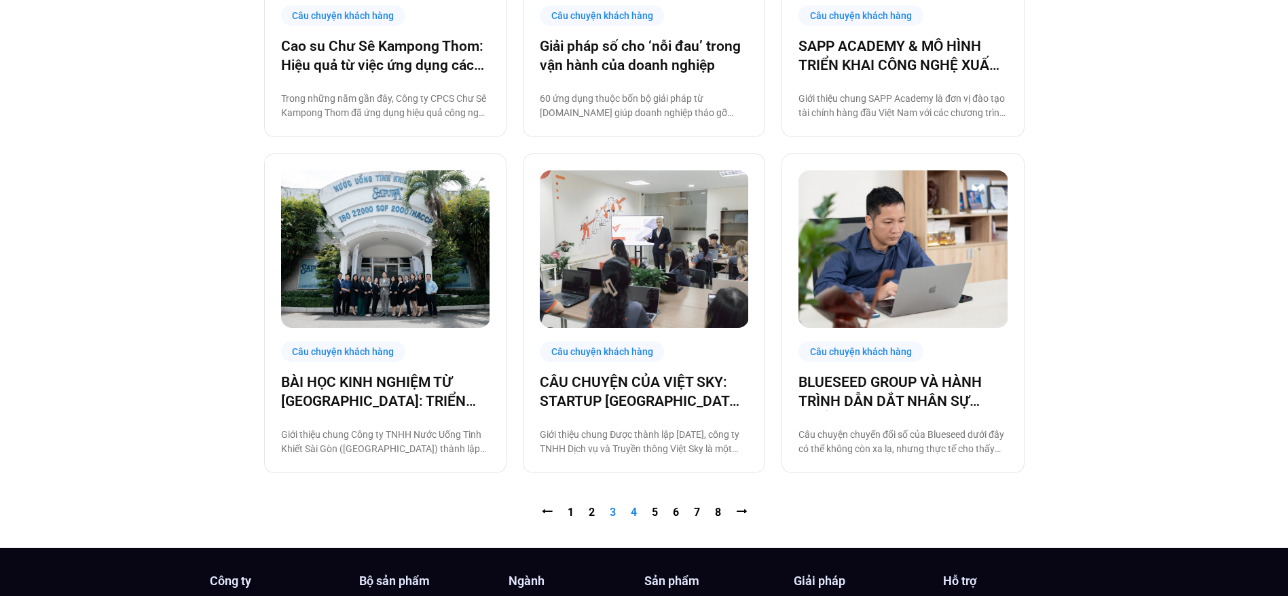
click at [636, 511] on link "Trang 4" at bounding box center [634, 512] width 6 height 13
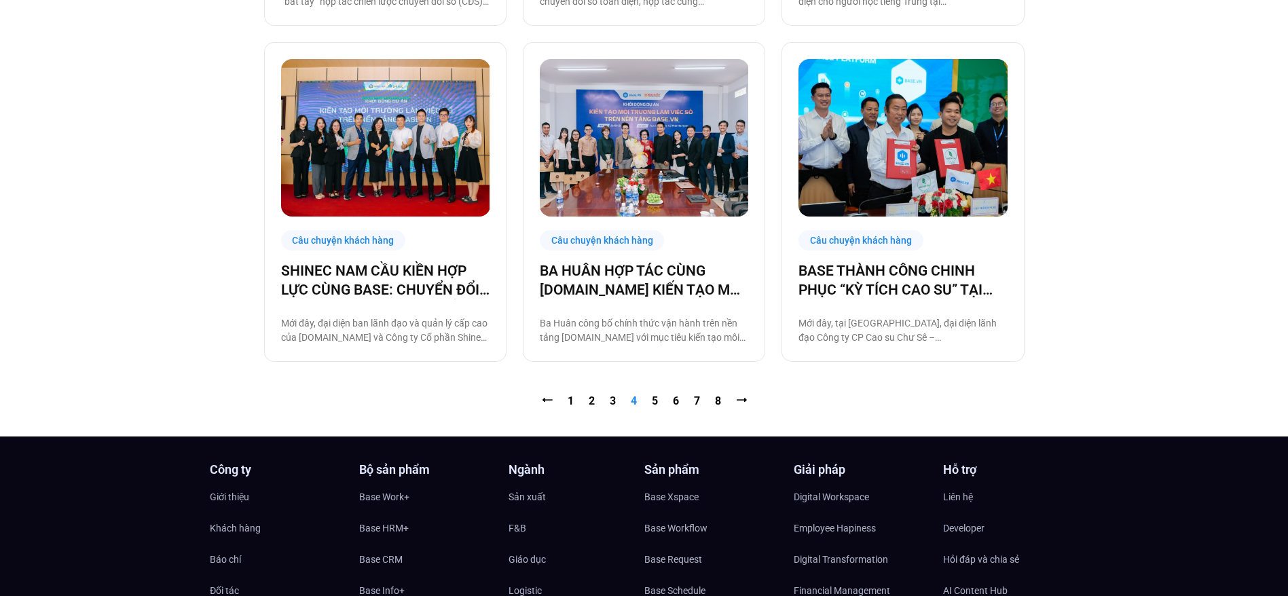
scroll to position [1528, 0]
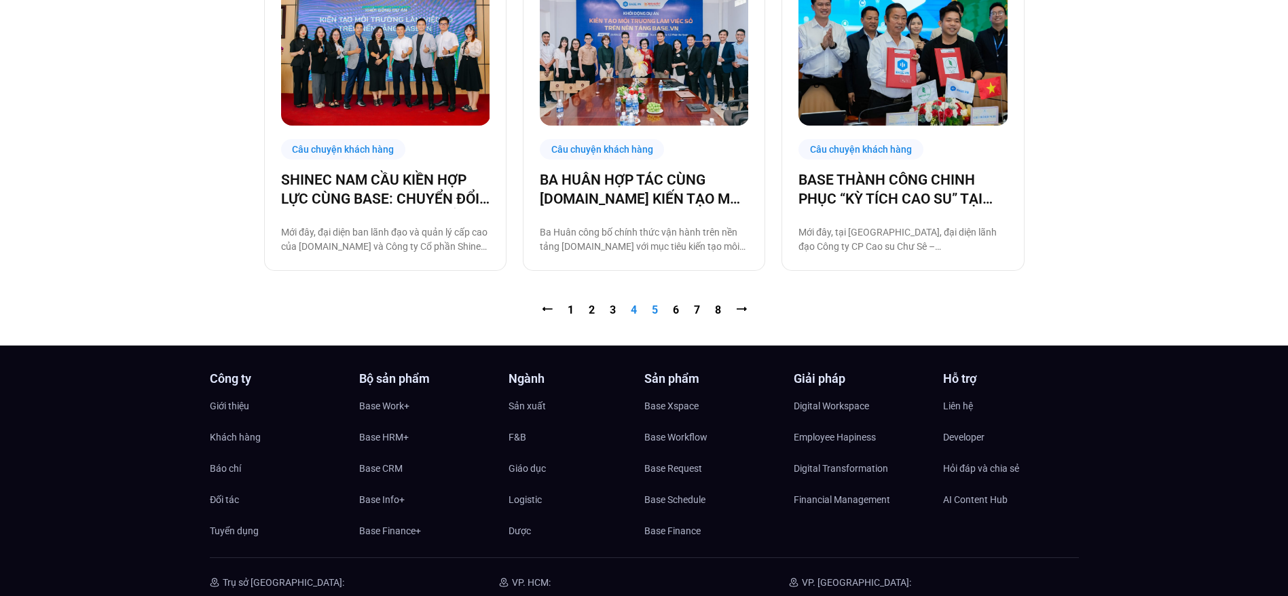
click at [653, 312] on link "Trang 5" at bounding box center [655, 309] width 6 height 13
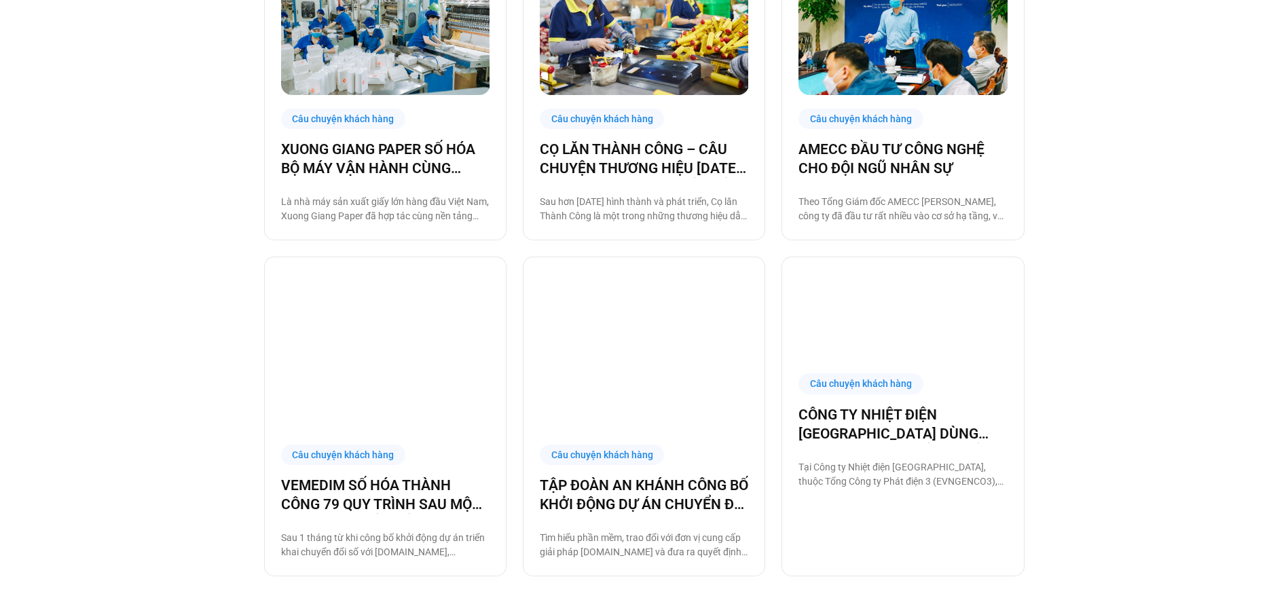
scroll to position [1426, 0]
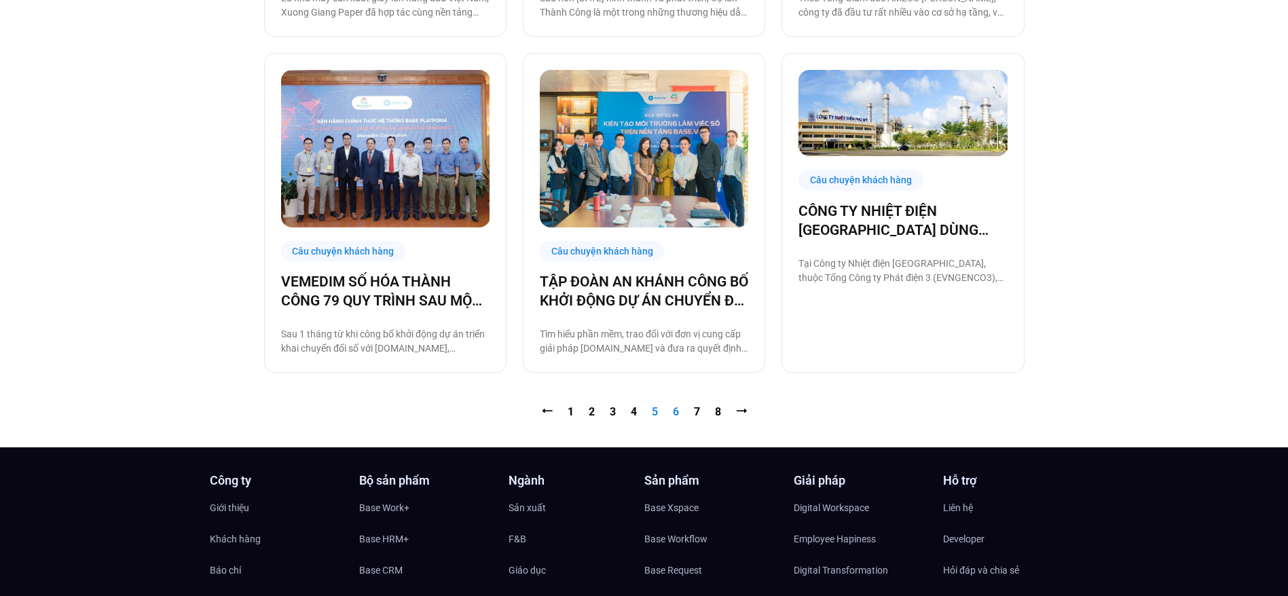
click at [676, 414] on link "Trang 6" at bounding box center [676, 411] width 6 height 13
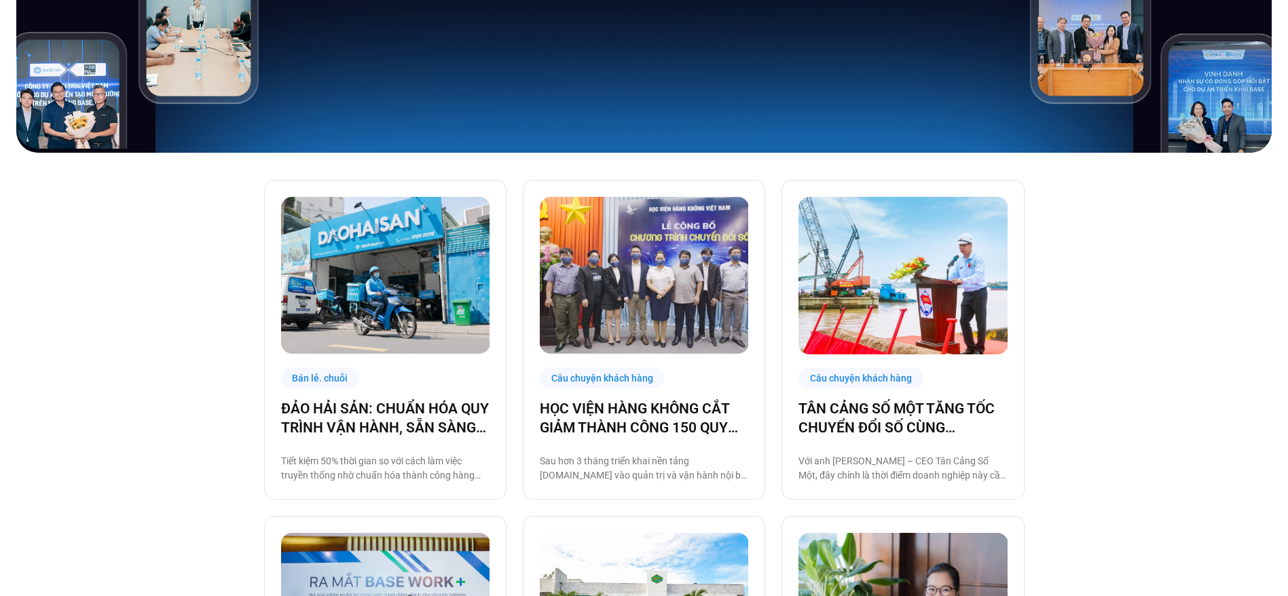
scroll to position [407, 0]
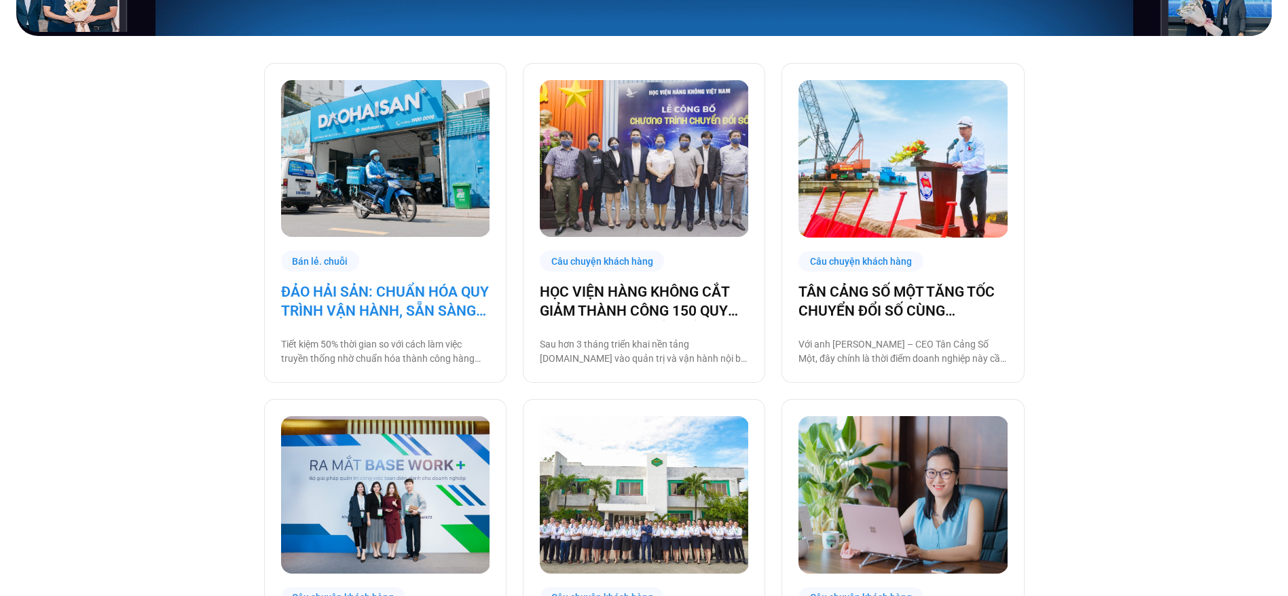
click at [316, 318] on link "ĐẢO HẢI SẢN: CHUẨN HÓA QUY TRÌNH VẬN HÀNH, SẴN SÀNG TĂNG TRƯỞNG NHANH" at bounding box center [385, 301] width 208 height 38
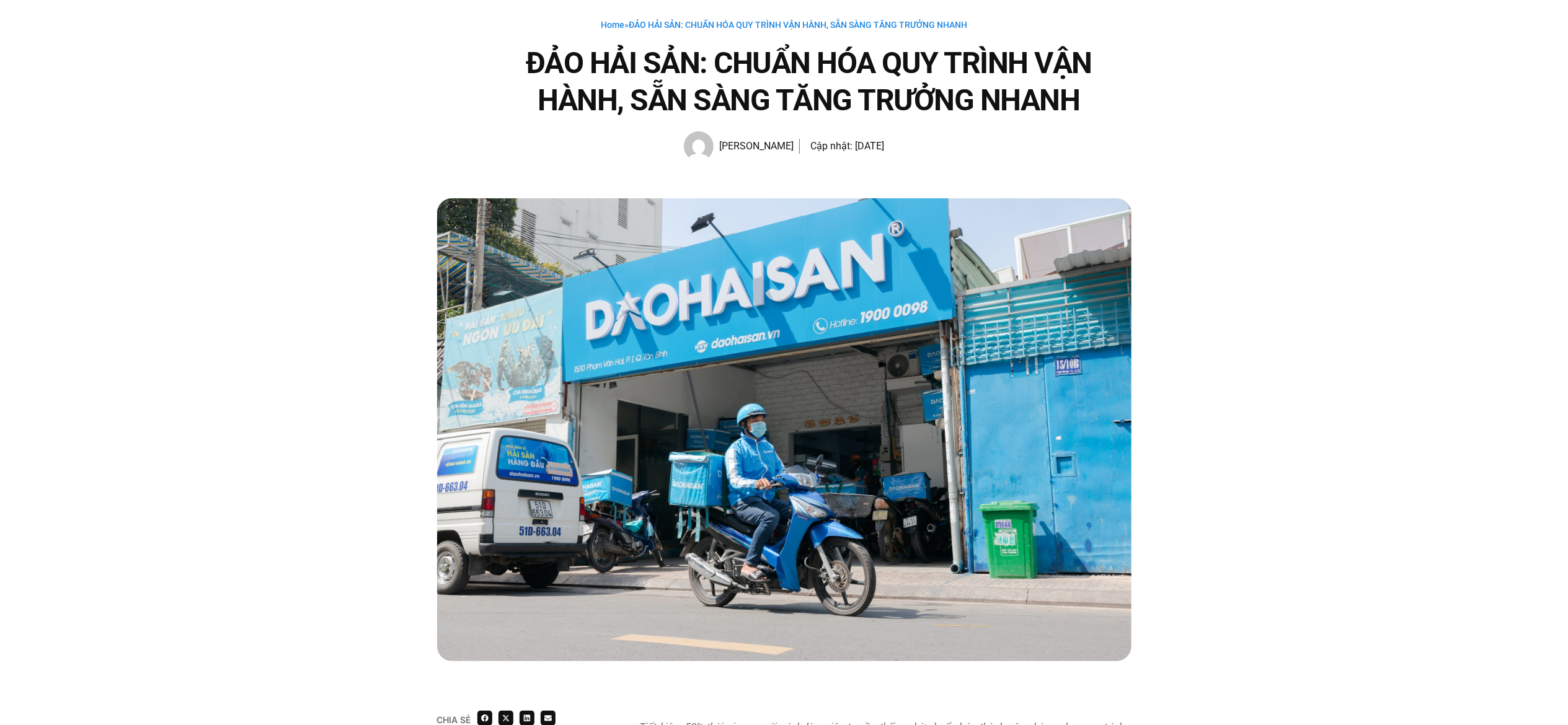
scroll to position [58, 0]
